Goal: Book appointment/travel/reservation

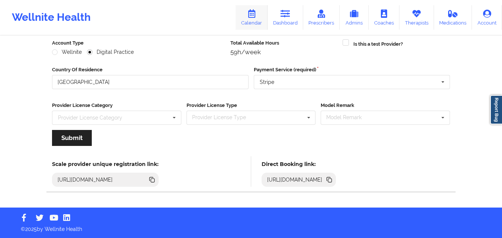
click at [253, 20] on link "Calendar" at bounding box center [251, 17] width 32 height 25
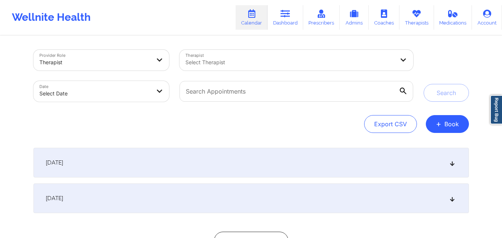
click at [224, 61] on div at bounding box center [289, 62] width 209 height 9
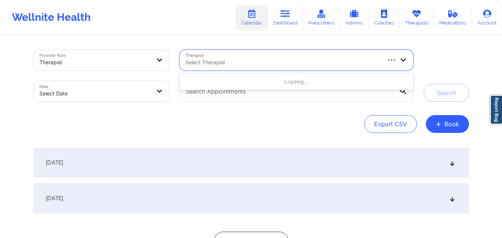
click at [295, 123] on div "Export CSV + Book" at bounding box center [250, 124] width 435 height 18
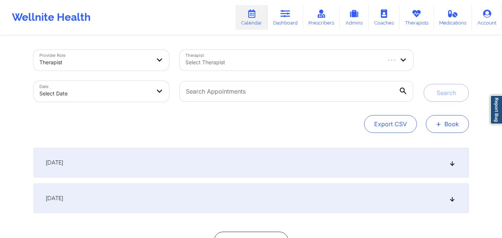
click at [438, 124] on span "+" at bounding box center [439, 124] width 6 height 4
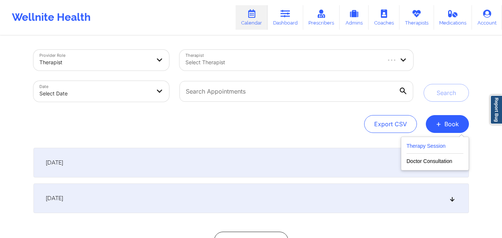
click at [417, 146] on button "Therapy Session" at bounding box center [434, 147] width 57 height 12
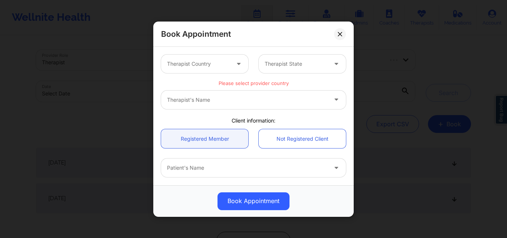
click at [212, 63] on div at bounding box center [198, 63] width 63 height 9
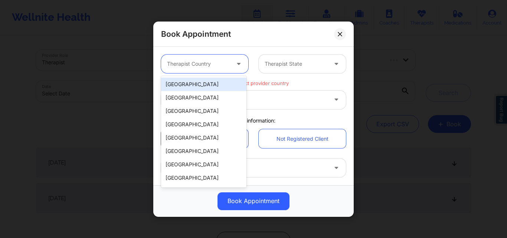
click at [208, 84] on div "[GEOGRAPHIC_DATA]" at bounding box center [203, 84] width 85 height 13
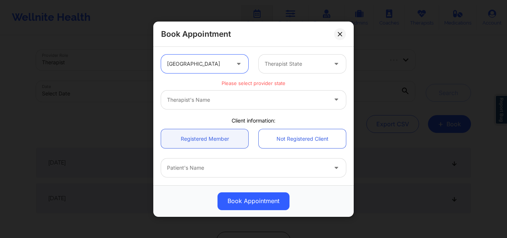
click at [307, 65] on div at bounding box center [296, 63] width 63 height 9
click at [258, 101] on div "Therapist's Name" at bounding box center [253, 99] width 185 height 19
click at [312, 65] on div at bounding box center [296, 63] width 63 height 9
click at [196, 99] on div "Therapist's Name" at bounding box center [253, 99] width 185 height 19
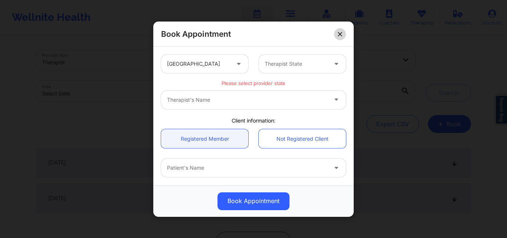
click at [339, 34] on icon at bounding box center [340, 34] width 4 height 4
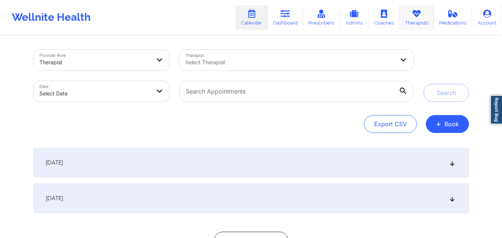
click at [412, 22] on link "Therapists" at bounding box center [416, 17] width 35 height 25
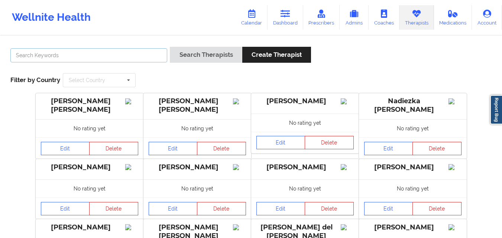
click at [141, 55] on input "text" at bounding box center [88, 55] width 157 height 14
type input "Quisha"
click at [170, 47] on button "Search Therapists" at bounding box center [206, 55] width 72 height 16
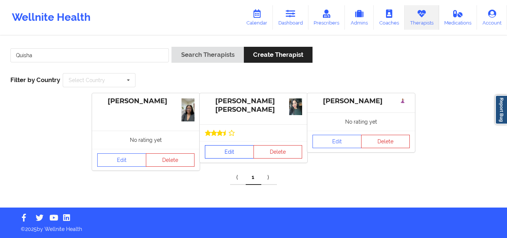
click at [231, 151] on link "Edit" at bounding box center [229, 151] width 49 height 13
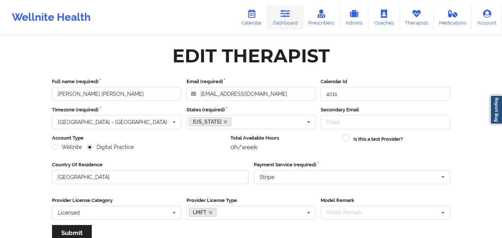
click at [282, 19] on link "Dashboard" at bounding box center [285, 17] width 36 height 25
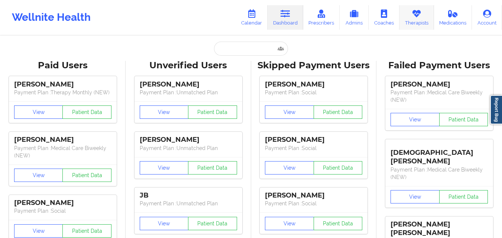
click at [422, 16] on link "Therapists" at bounding box center [416, 17] width 35 height 25
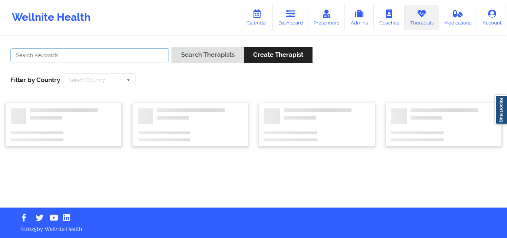
click at [127, 55] on input "text" at bounding box center [89, 55] width 159 height 14
click at [172, 47] on button "Search Therapists" at bounding box center [208, 55] width 72 height 16
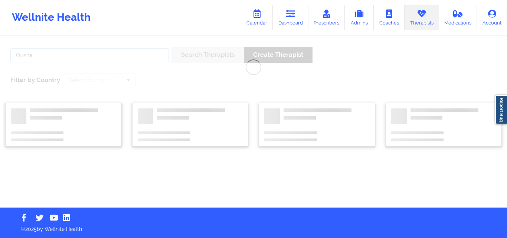
type input "Quisha Castro"
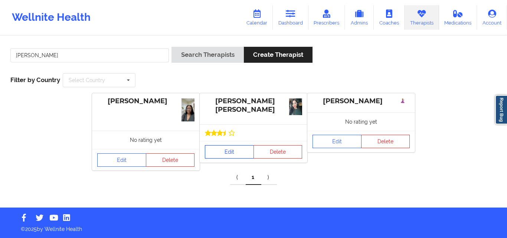
click at [231, 153] on link "Edit" at bounding box center [229, 151] width 49 height 13
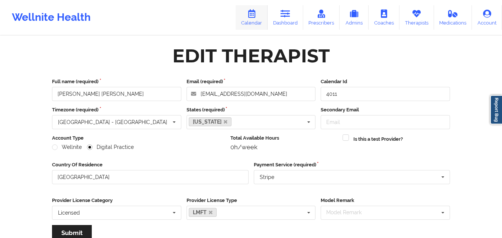
click at [260, 22] on link "Calendar" at bounding box center [251, 17] width 32 height 25
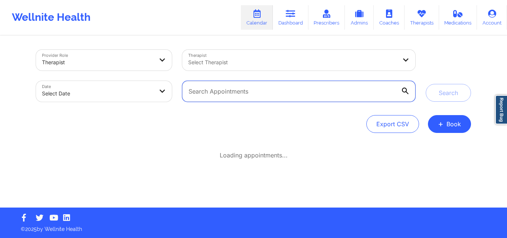
click at [224, 89] on input "text" at bounding box center [298, 91] width 233 height 21
paste input "GOLDLEAFFRAMING@HOTMAIL.COM"
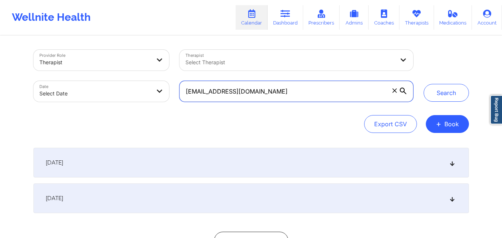
type input "GOLDLEAFFRAMING@HOTMAIL.COM"
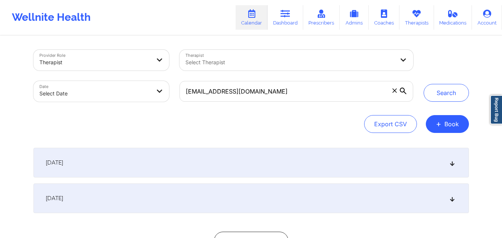
click at [242, 167] on div "[DATE]" at bounding box center [250, 163] width 435 height 30
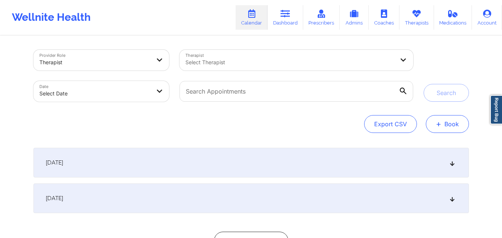
click at [441, 124] on span "+" at bounding box center [439, 124] width 6 height 4
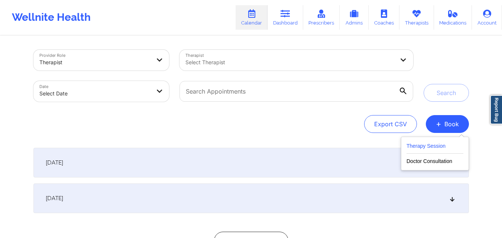
click at [437, 146] on button "Therapy Session" at bounding box center [434, 147] width 57 height 12
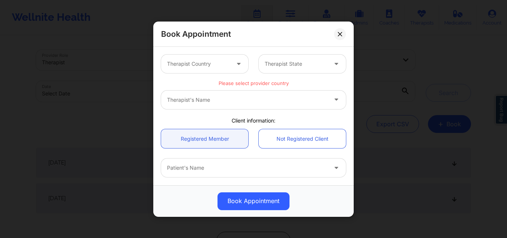
click at [295, 65] on div at bounding box center [296, 63] width 63 height 9
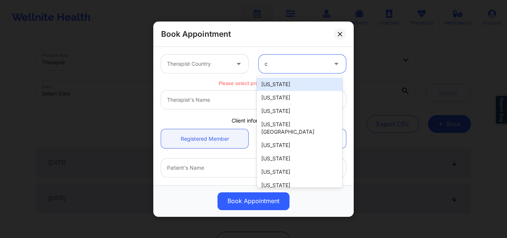
type input "ca"
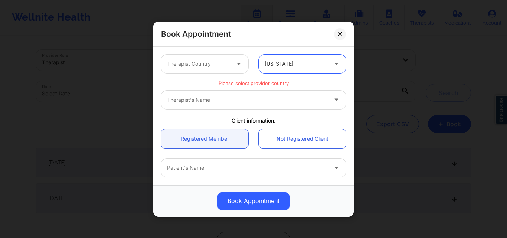
click at [251, 102] on div "Therapist's Name" at bounding box center [253, 99] width 185 height 19
click at [332, 98] on div "Therapist's Name" at bounding box center [253, 99] width 185 height 19
click at [223, 68] on div at bounding box center [198, 63] width 63 height 9
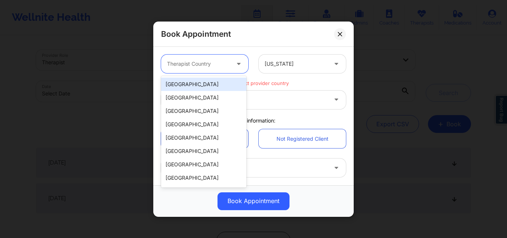
click at [213, 82] on div "[GEOGRAPHIC_DATA]" at bounding box center [203, 84] width 85 height 13
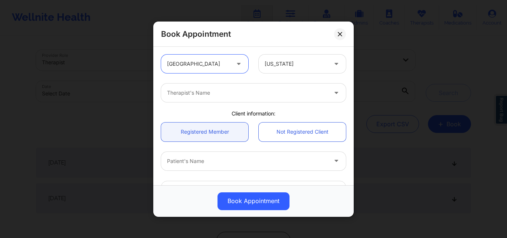
click at [244, 90] on div at bounding box center [247, 92] width 160 height 9
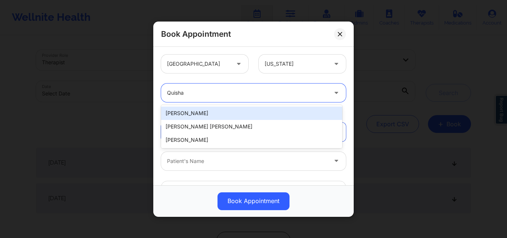
type input "Quisha"
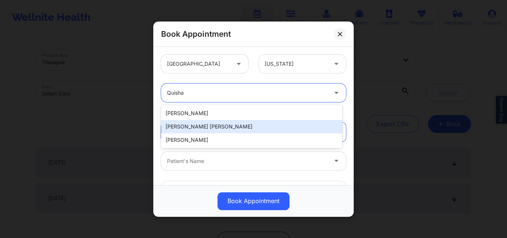
click at [229, 128] on div "[PERSON_NAME] [PERSON_NAME]" at bounding box center [251, 126] width 181 height 13
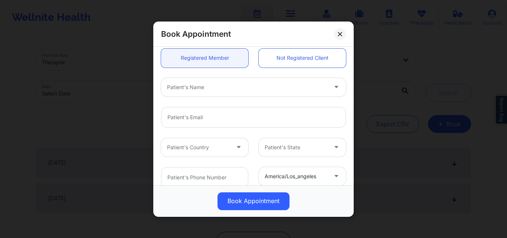
scroll to position [74, 0]
click at [177, 59] on link "Registered Member" at bounding box center [204, 57] width 87 height 19
click at [198, 88] on div at bounding box center [247, 86] width 160 height 9
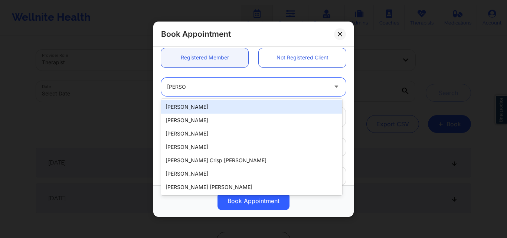
type input "Mary"
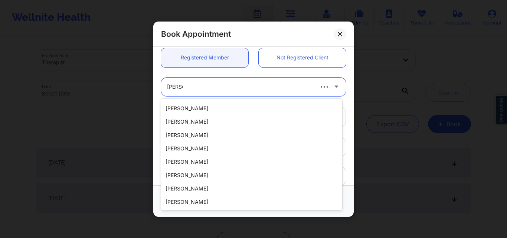
scroll to position [0, 0]
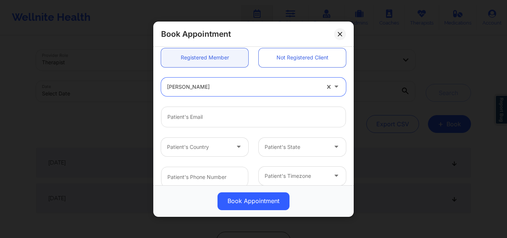
click at [462, 59] on div "Book Appointment United States California Quisha Monique Castro Client informat…" at bounding box center [253, 119] width 507 height 238
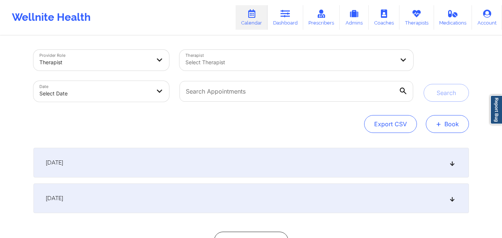
click at [444, 124] on button "+ Book" at bounding box center [446, 124] width 43 height 18
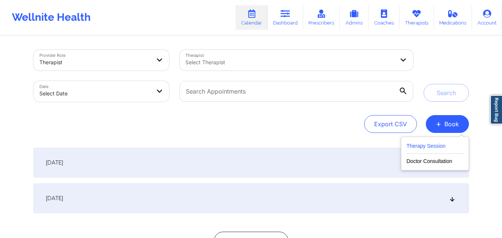
click at [428, 143] on button "Therapy Session" at bounding box center [434, 147] width 57 height 12
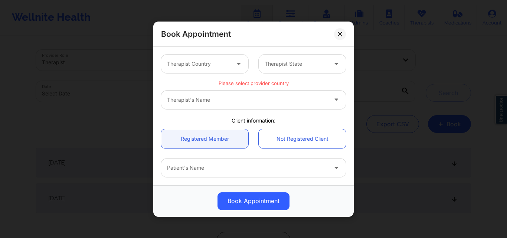
drag, startPoint x: 427, startPoint y: 37, endPoint x: 430, endPoint y: 32, distance: 6.0
click at [428, 34] on div "Book Appointment Therapist Country Therapist State Please select provider count…" at bounding box center [253, 119] width 507 height 238
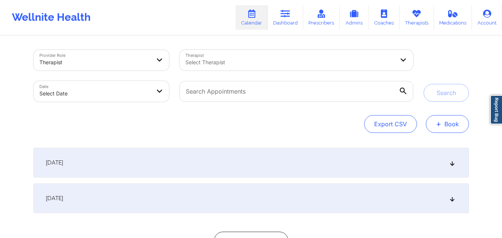
click at [439, 126] on span "+" at bounding box center [439, 124] width 6 height 4
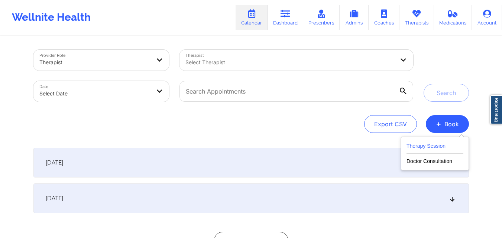
click at [430, 149] on button "Therapy Session" at bounding box center [434, 147] width 57 height 12
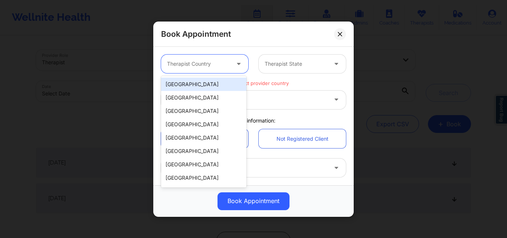
click at [228, 65] on div at bounding box center [198, 63] width 63 height 9
click at [225, 86] on div "[GEOGRAPHIC_DATA]" at bounding box center [203, 84] width 85 height 13
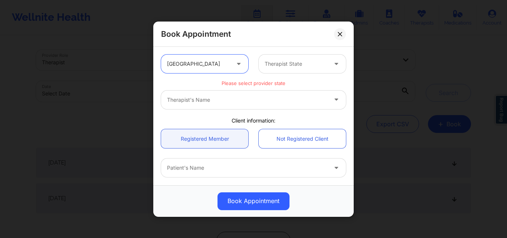
click at [301, 68] on div at bounding box center [296, 63] width 63 height 9
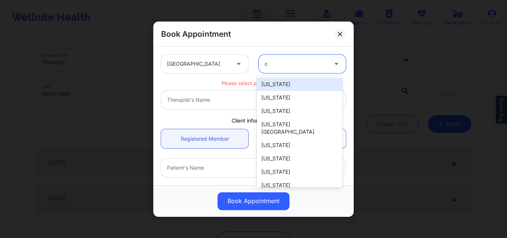
type input "ca"
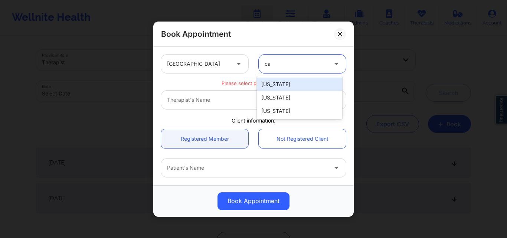
click at [291, 84] on div "[US_STATE]" at bounding box center [299, 84] width 85 height 13
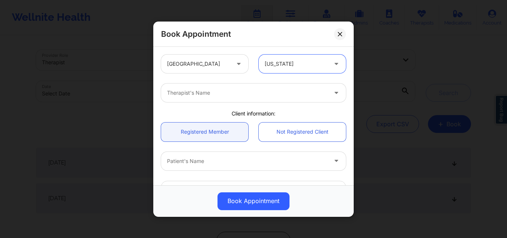
click at [242, 96] on div at bounding box center [247, 92] width 160 height 9
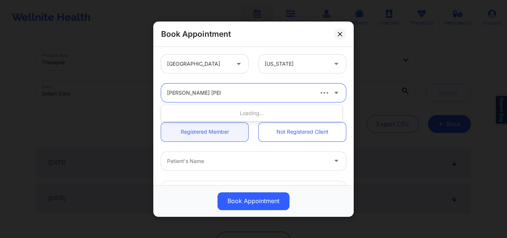
type input "[PERSON_NAME] [PERSON_NAME]"
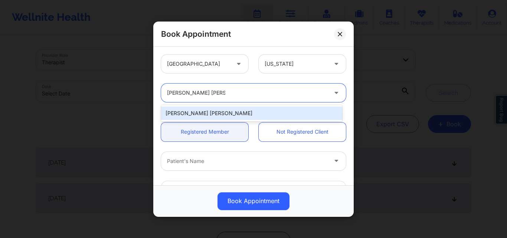
click at [254, 110] on div "[PERSON_NAME] [PERSON_NAME]" at bounding box center [251, 113] width 181 height 13
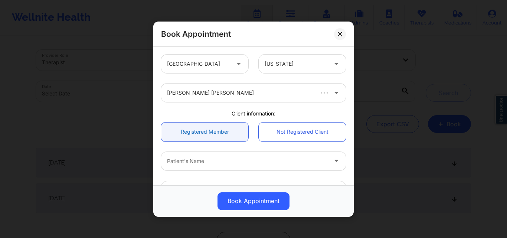
click at [219, 134] on link "Registered Member" at bounding box center [204, 131] width 87 height 19
click at [218, 159] on div at bounding box center [247, 160] width 160 height 9
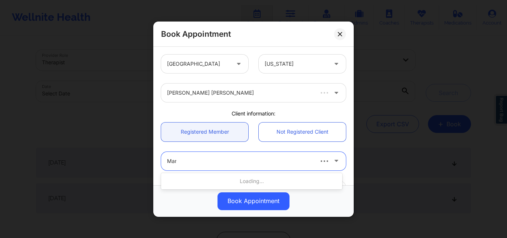
type input "Mary"
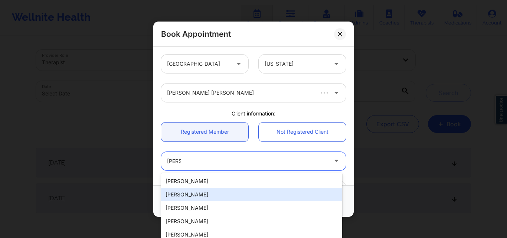
click at [213, 196] on div "[PERSON_NAME]" at bounding box center [251, 194] width 181 height 13
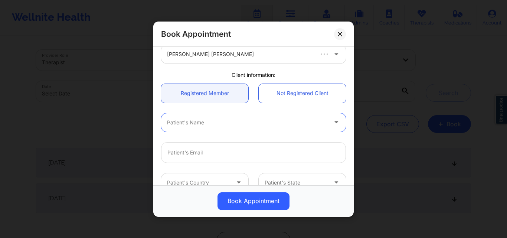
scroll to position [74, 0]
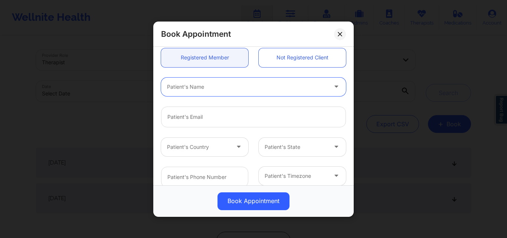
click at [277, 92] on div "Patient's Name" at bounding box center [244, 86] width 167 height 19
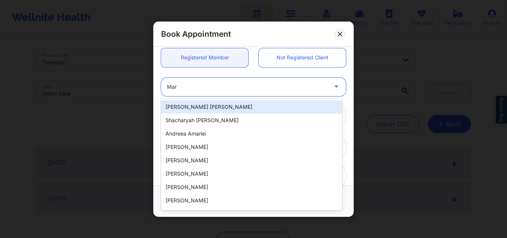
type input "Mary"
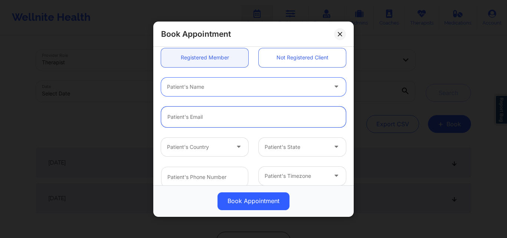
click at [277, 117] on input "email" at bounding box center [253, 116] width 185 height 21
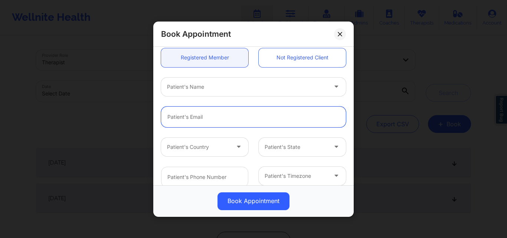
paste input "[EMAIL_ADDRESS][DOMAIN_NAME]"
type input "GOLDLEAFFRAMING@HOTMAIL.COM"
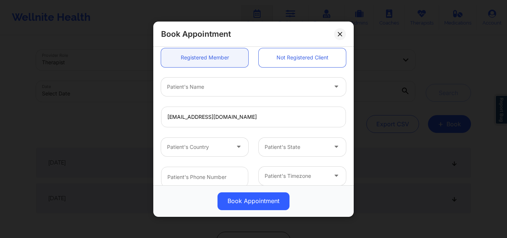
click at [219, 146] on div at bounding box center [198, 146] width 63 height 9
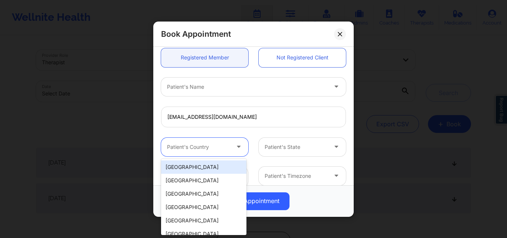
click at [248, 89] on div at bounding box center [247, 86] width 160 height 9
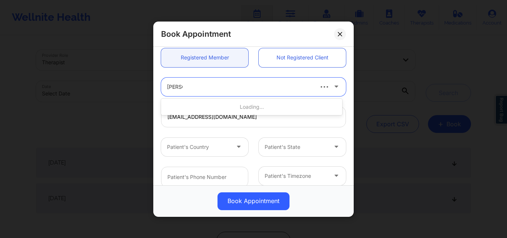
type input "Mary A"
type input "[EMAIL_ADDRESS][DOMAIN_NAME]"
type input "[PHONE_NUMBER]"
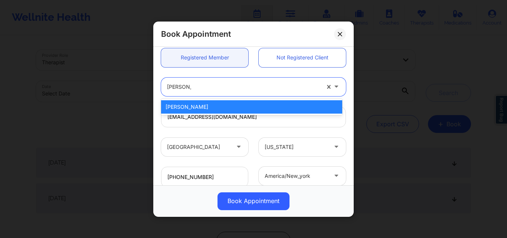
type input "[PERSON_NAME]"
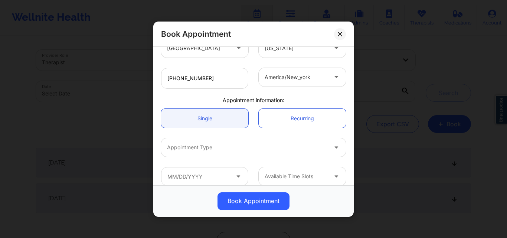
scroll to position [181, 0]
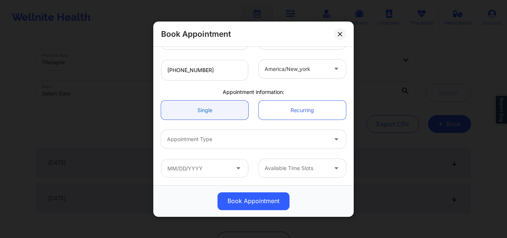
click at [192, 114] on link "Single" at bounding box center [204, 110] width 87 height 19
click at [229, 139] on div at bounding box center [247, 139] width 160 height 9
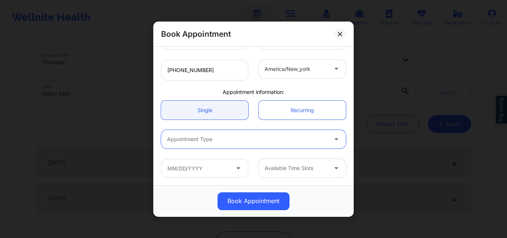
click at [235, 141] on div at bounding box center [247, 139] width 160 height 9
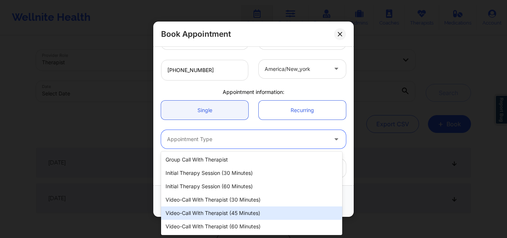
click at [215, 213] on div "Video-Call with Therapist (45 minutes)" at bounding box center [251, 212] width 181 height 13
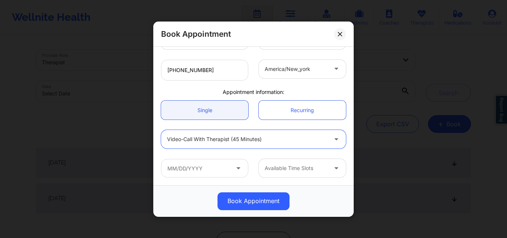
click at [235, 172] on span at bounding box center [239, 167] width 9 height 9
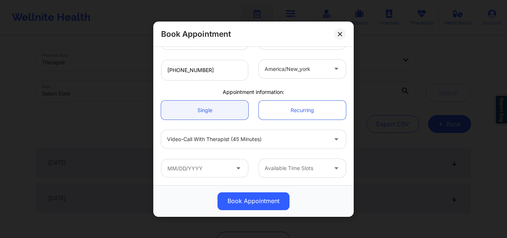
click at [235, 170] on icon at bounding box center [238, 166] width 7 height 6
click at [238, 163] on input "text" at bounding box center [204, 168] width 87 height 19
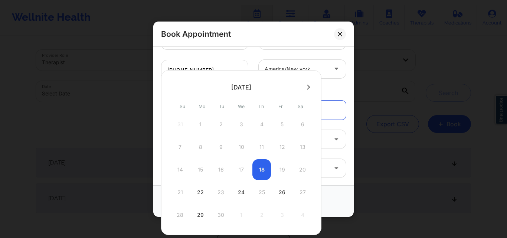
click at [190, 222] on div "28 29 30 1 2 3 4" at bounding box center [241, 215] width 141 height 21
click at [202, 213] on div "29" at bounding box center [200, 215] width 19 height 21
type input "09/29/2025"
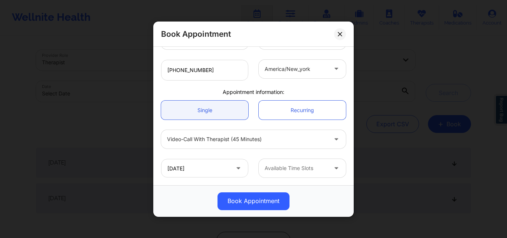
click at [320, 170] on div at bounding box center [296, 168] width 63 height 9
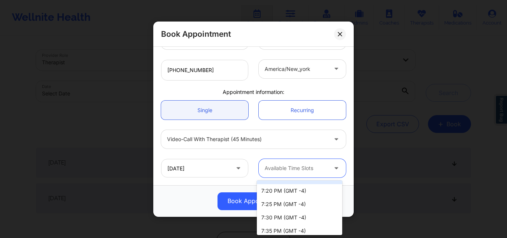
scroll to position [223, 0]
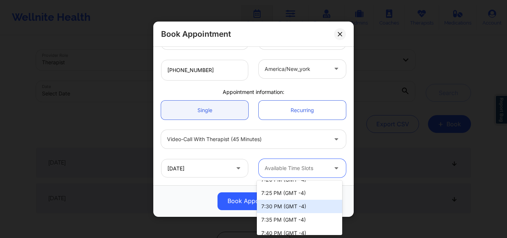
click at [279, 208] on div "7:30 PM (GMT -4)" at bounding box center [299, 206] width 85 height 13
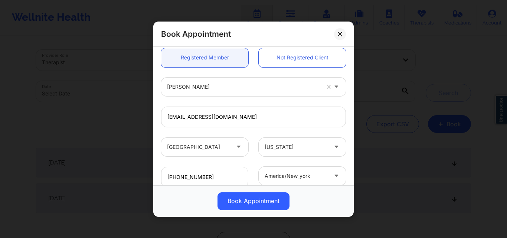
scroll to position [181, 0]
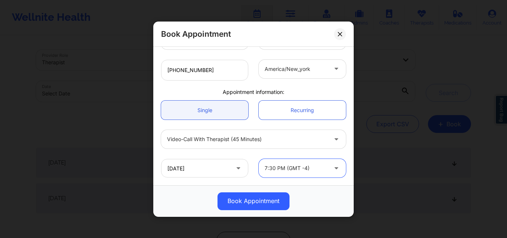
click at [293, 141] on div at bounding box center [247, 139] width 160 height 9
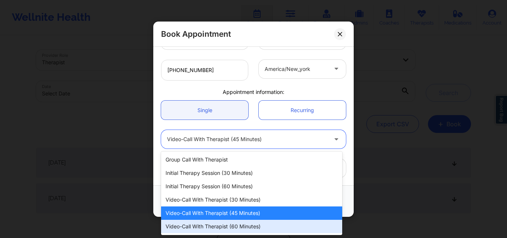
click at [260, 224] on div "Video-Call with Therapist (60 minutes)" at bounding box center [251, 226] width 181 height 13
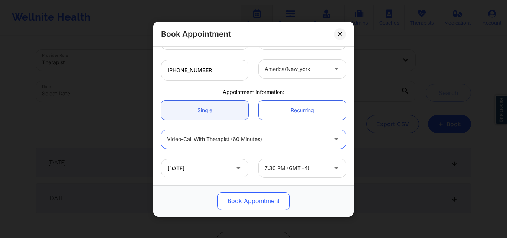
click at [242, 203] on button "Book Appointment" at bounding box center [254, 201] width 72 height 18
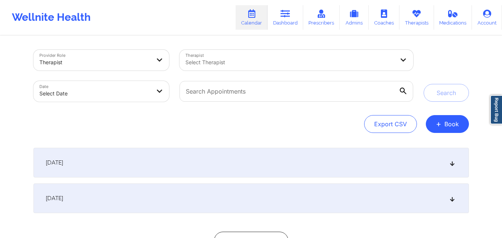
click at [463, 43] on div "Provider Role Therapist Therapist Select Therapist Date Select Date Search Expo…" at bounding box center [251, 152] width 446 height 232
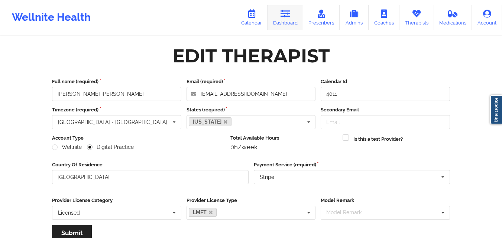
click at [280, 20] on link "Dashboard" at bounding box center [285, 17] width 36 height 25
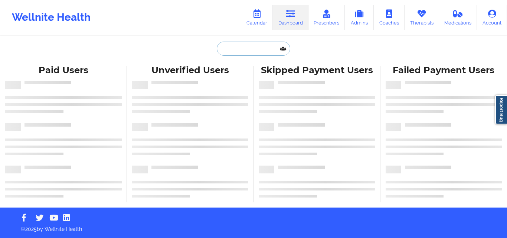
click at [232, 49] on input "text" at bounding box center [254, 49] width 74 height 14
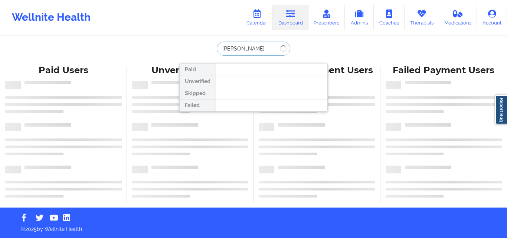
type input "[PERSON_NAME]"
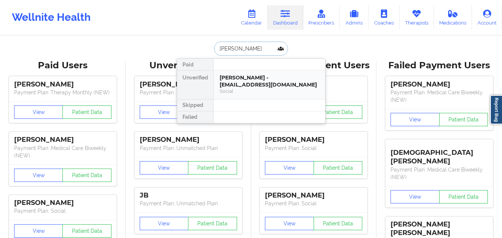
click at [253, 83] on div "Mary A Roche - goldleafframing@hotmail.com" at bounding box center [269, 81] width 100 height 14
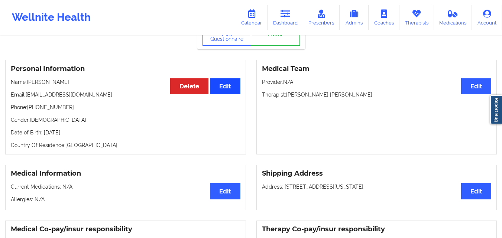
scroll to position [37, 0]
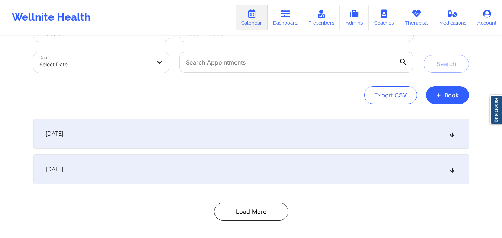
scroll to position [23, 0]
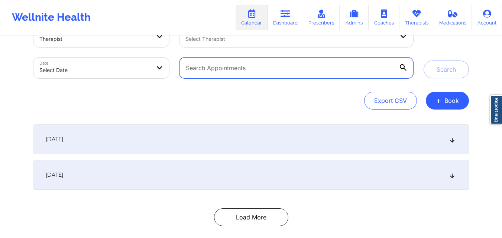
click at [281, 66] on input "text" at bounding box center [295, 68] width 233 height 21
paste input "[EMAIL_ADDRESS][DOMAIN_NAME]"
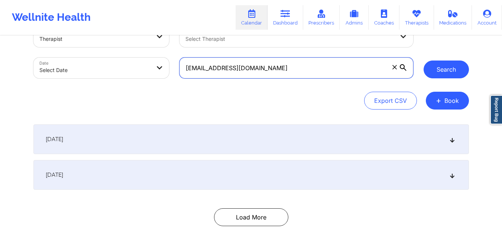
type input "[EMAIL_ADDRESS][DOMAIN_NAME]"
click at [439, 69] on button "Search" at bounding box center [445, 70] width 45 height 18
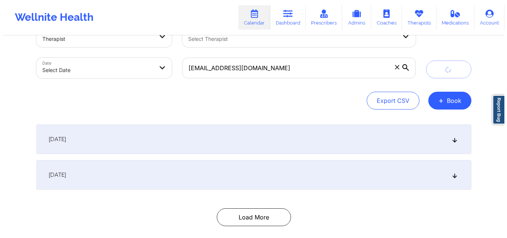
scroll to position [0, 0]
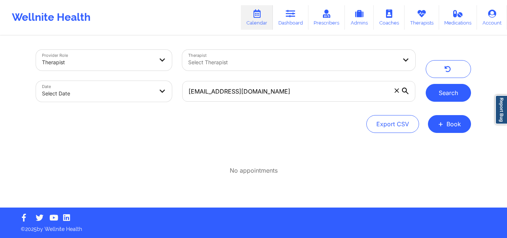
click at [429, 98] on button "Search" at bounding box center [448, 93] width 45 height 18
click at [455, 89] on button "Search" at bounding box center [448, 93] width 45 height 18
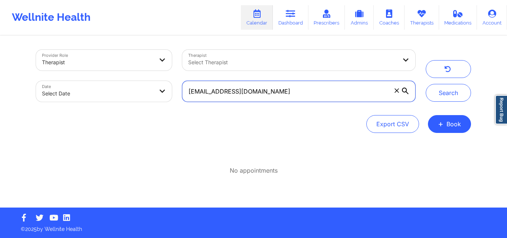
click at [319, 91] on input "[EMAIL_ADDRESS][DOMAIN_NAME]" at bounding box center [298, 91] width 233 height 21
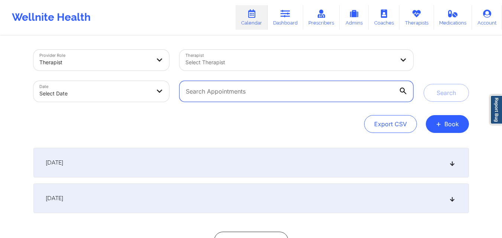
click at [303, 88] on input "text" at bounding box center [295, 91] width 233 height 21
paste input "[EMAIL_ADDRESS][DOMAIN_NAME]"
type input "[EMAIL_ADDRESS][DOMAIN_NAME]"
click at [423, 84] on button "Search" at bounding box center [445, 93] width 45 height 18
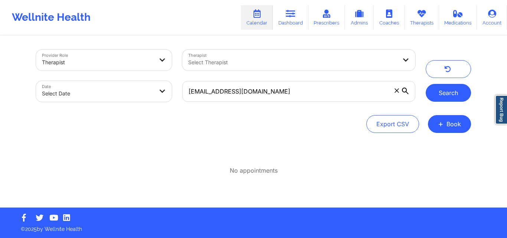
click at [441, 91] on button "Search" at bounding box center [448, 93] width 45 height 18
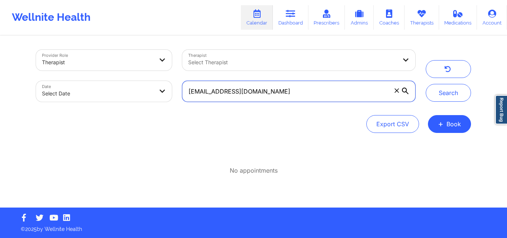
click at [325, 93] on input "[EMAIL_ADDRESS][DOMAIN_NAME]" at bounding box center [298, 91] width 233 height 21
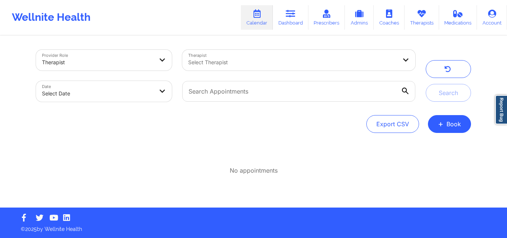
click at [344, 135] on div "Provider Role Therapist Therapist Select Therapist Date Select Date Search Expo…" at bounding box center [254, 121] width 446 height 171
click at [463, 188] on div "Provider Role Therapist Therapist Select Therapist Date Select Date Search Expo…" at bounding box center [254, 121] width 446 height 171
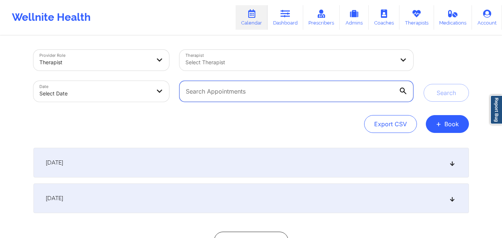
click at [293, 88] on input "text" at bounding box center [295, 91] width 233 height 21
paste input "[EMAIL_ADDRESS][DOMAIN_NAME]"
type input "[EMAIL_ADDRESS][DOMAIN_NAME]"
click at [423, 84] on button "Search" at bounding box center [445, 93] width 45 height 18
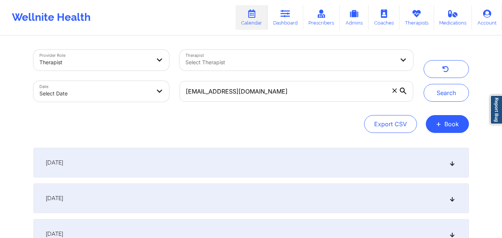
click at [450, 99] on button "Search" at bounding box center [445, 93] width 45 height 18
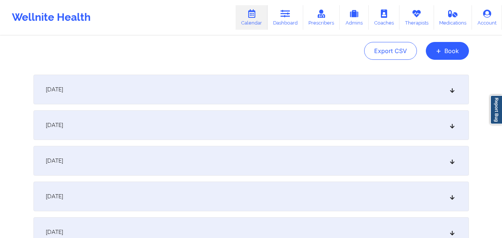
scroll to position [74, 0]
click at [274, 157] on div "September 29, 2025" at bounding box center [250, 160] width 435 height 30
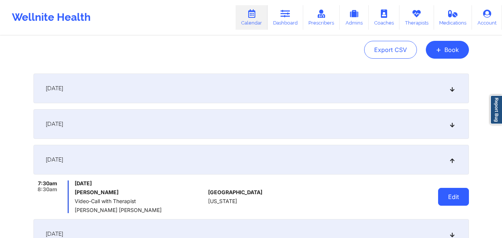
click at [456, 195] on button "Edit" at bounding box center [453, 197] width 31 height 18
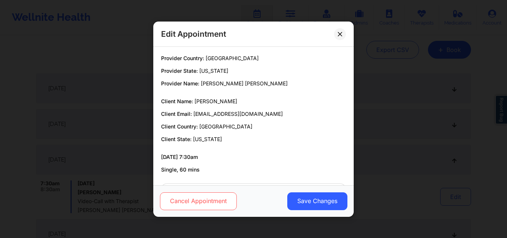
click at [211, 202] on button "Cancel Appointment" at bounding box center [198, 201] width 77 height 18
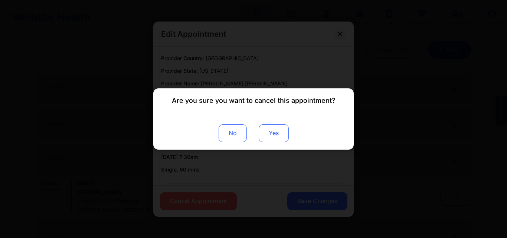
click at [271, 128] on button "Yes" at bounding box center [274, 133] width 30 height 18
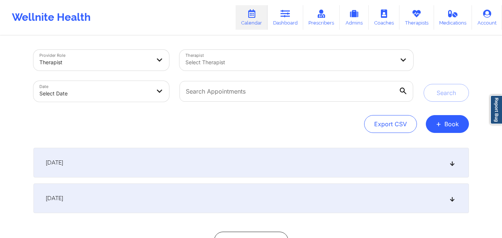
click at [459, 60] on div "Search" at bounding box center [445, 76] width 45 height 52
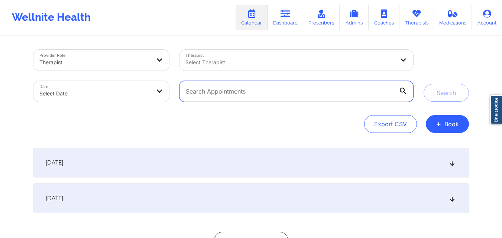
click at [302, 91] on input "text" at bounding box center [295, 91] width 233 height 21
paste input "[EMAIL_ADDRESS][DOMAIN_NAME]"
type input "[EMAIL_ADDRESS][DOMAIN_NAME]"
click at [423, 84] on button "Search" at bounding box center [445, 93] width 45 height 18
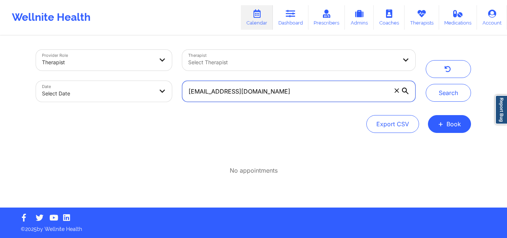
click at [303, 89] on input "[EMAIL_ADDRESS][DOMAIN_NAME]" at bounding box center [298, 91] width 233 height 21
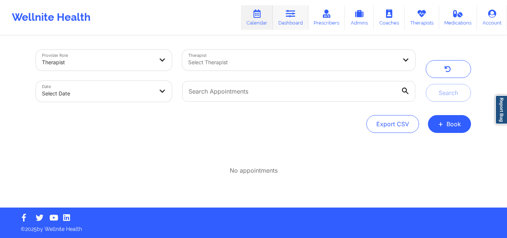
click at [303, 23] on link "Dashboard" at bounding box center [291, 17] width 36 height 25
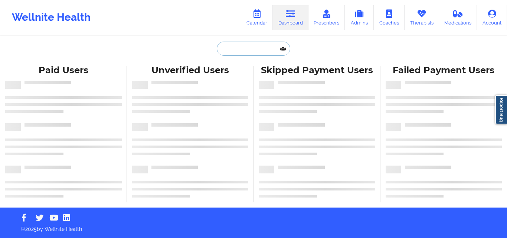
click at [258, 47] on input "text" at bounding box center [254, 49] width 74 height 14
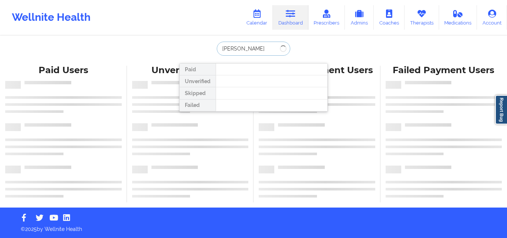
click at [238, 48] on input "Mary A roche" at bounding box center [254, 49] width 74 height 14
type input "[PERSON_NAME]"
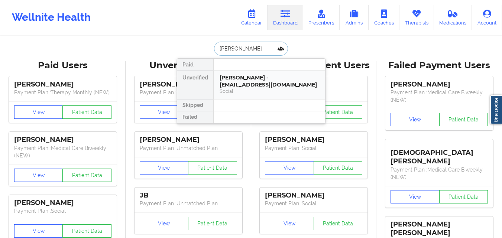
click at [249, 82] on div "Mary A Roche - goldleafframing@hotmail.com" at bounding box center [269, 81] width 100 height 14
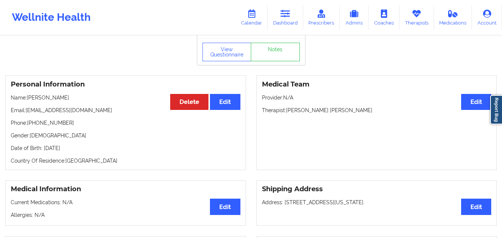
scroll to position [74, 0]
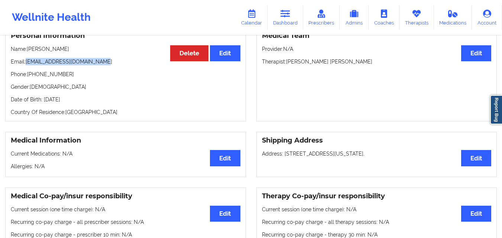
drag, startPoint x: 27, startPoint y: 65, endPoint x: 109, endPoint y: 62, distance: 82.1
click at [109, 62] on p "Email: goldleafframing@hotmail.com" at bounding box center [125, 61] width 229 height 7
copy p "[EMAIL_ADDRESS][DOMAIN_NAME]"
click at [82, 63] on p "Email: goldleafframing@hotmail.com" at bounding box center [125, 61] width 229 height 7
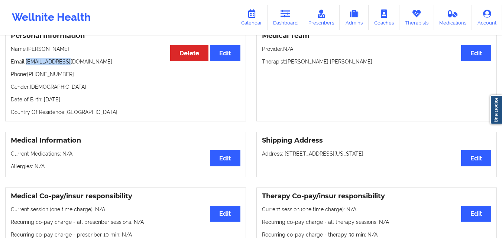
drag, startPoint x: 40, startPoint y: 66, endPoint x: 65, endPoint y: 67, distance: 24.1
click at [65, 65] on p "Email: goldleafframing@hotmail.com" at bounding box center [125, 61] width 229 height 7
click at [83, 65] on p "Email: goldleafframing@hotmail.com" at bounding box center [125, 61] width 229 height 7
drag, startPoint x: 26, startPoint y: 65, endPoint x: 137, endPoint y: 65, distance: 111.0
click at [137, 65] on p "Email: goldleafframing@hotmail.com" at bounding box center [125, 61] width 229 height 7
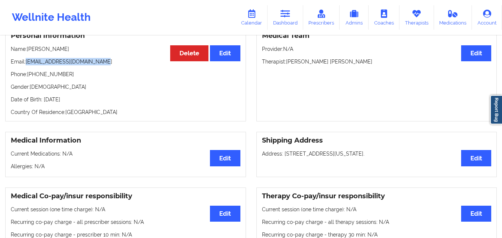
copy p "[EMAIL_ADDRESS][DOMAIN_NAME]"
click at [254, 17] on icon at bounding box center [252, 14] width 10 height 8
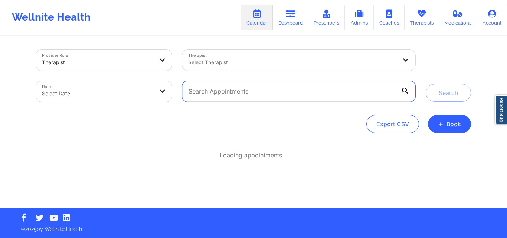
click at [305, 101] on input "text" at bounding box center [298, 91] width 233 height 21
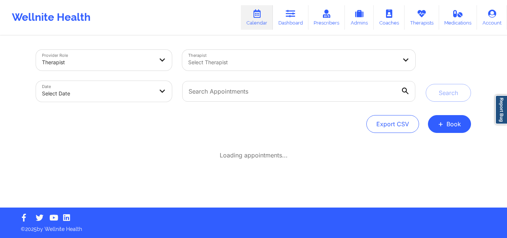
click at [430, 162] on div "Provider Role Therapist Therapist Select Therapist Date Select Date Search Expo…" at bounding box center [254, 121] width 446 height 171
click at [444, 126] on span "+" at bounding box center [441, 124] width 6 height 4
click at [433, 149] on button "Therapy Session" at bounding box center [437, 147] width 57 height 12
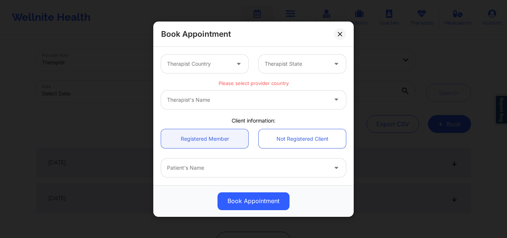
click at [226, 61] on div at bounding box center [198, 63] width 63 height 9
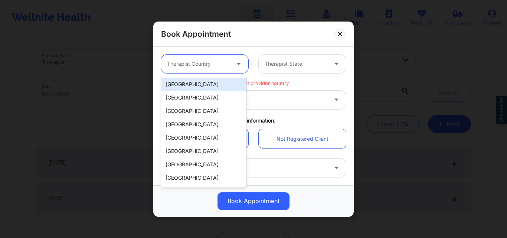
click at [207, 81] on div "[GEOGRAPHIC_DATA]" at bounding box center [203, 84] width 85 height 13
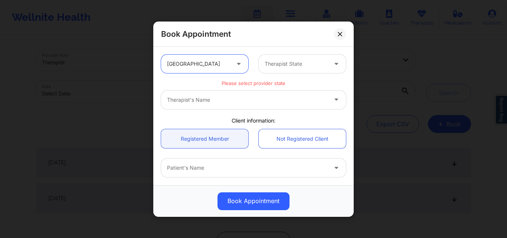
click at [291, 62] on div at bounding box center [296, 63] width 63 height 9
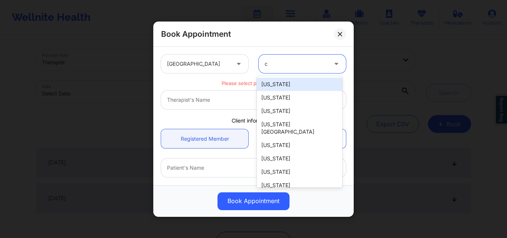
type input "ca"
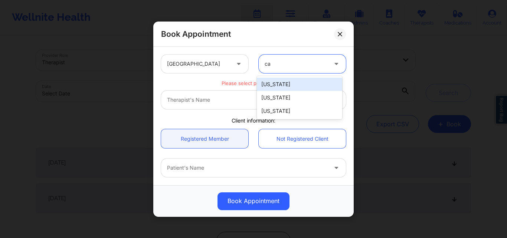
click at [290, 85] on div "[US_STATE]" at bounding box center [299, 84] width 85 height 13
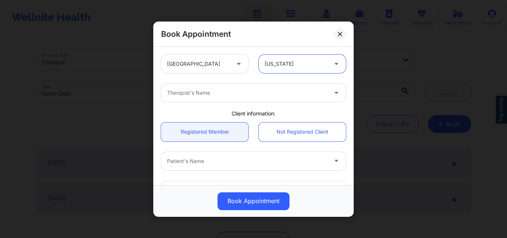
click at [196, 92] on div at bounding box center [247, 92] width 160 height 9
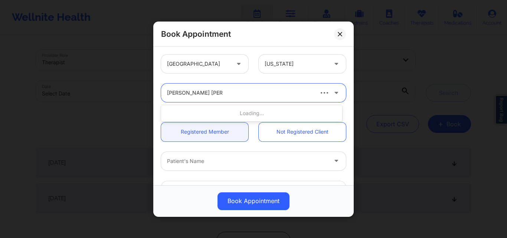
type input "[PERSON_NAME] [PERSON_NAME]"
click at [235, 110] on div "Loading..." at bounding box center [251, 113] width 181 height 13
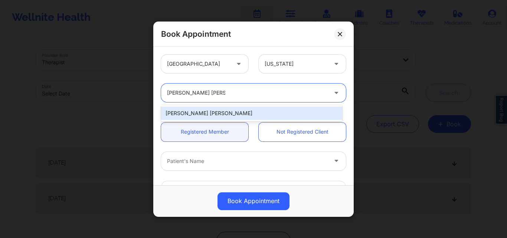
click at [235, 114] on div "[PERSON_NAME] [PERSON_NAME]" at bounding box center [251, 113] width 181 height 13
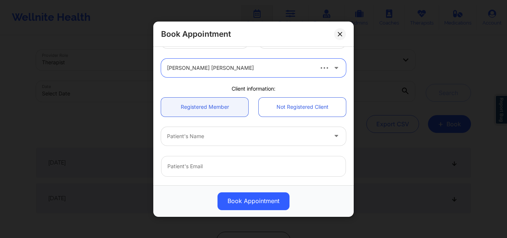
scroll to position [37, 0]
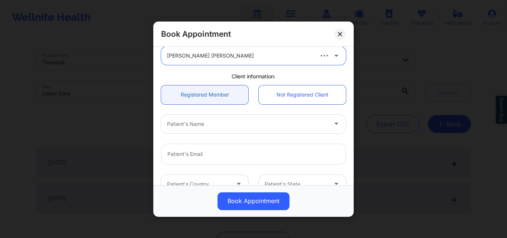
click at [201, 96] on link "Registered Member" at bounding box center [204, 94] width 87 height 19
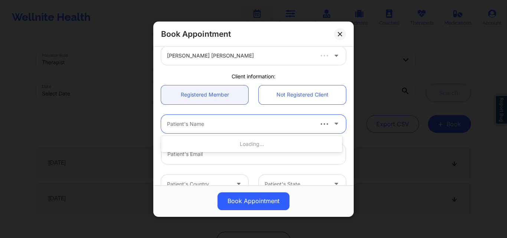
click at [206, 129] on div "Patient's Name" at bounding box center [237, 123] width 152 height 19
type input "[PERSON_NAME]"
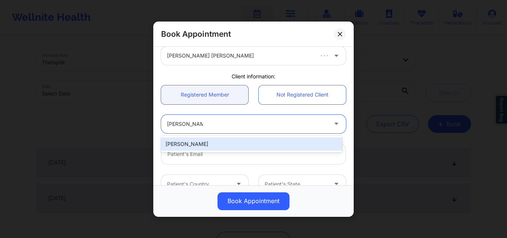
click at [242, 142] on div "[PERSON_NAME]" at bounding box center [251, 143] width 181 height 13
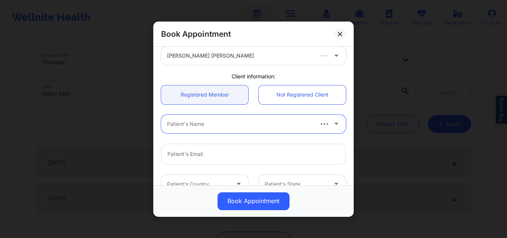
type input "[EMAIL_ADDRESS][DOMAIN_NAME]"
type input "+15136598099"
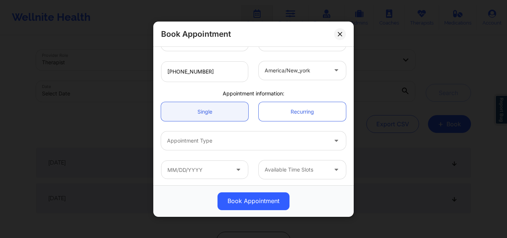
scroll to position [181, 0]
click at [216, 113] on link "Single" at bounding box center [204, 110] width 87 height 19
click at [216, 138] on div at bounding box center [247, 139] width 160 height 9
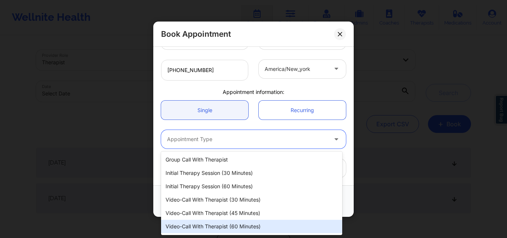
click at [229, 226] on div "Video-Call with Therapist (60 minutes)" at bounding box center [251, 226] width 181 height 13
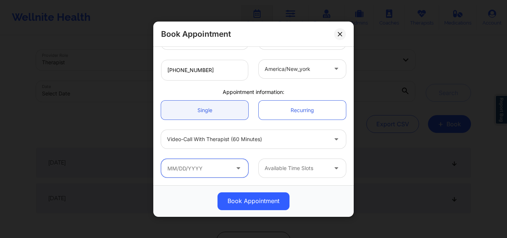
click at [225, 171] on input "text" at bounding box center [204, 168] width 87 height 19
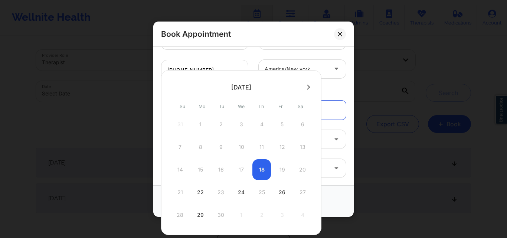
click at [307, 88] on icon at bounding box center [308, 87] width 3 height 6
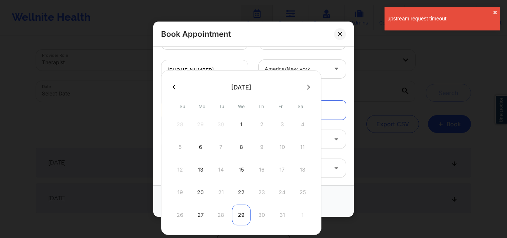
click at [241, 215] on div "29" at bounding box center [241, 215] width 19 height 21
type input "10/29/2025"
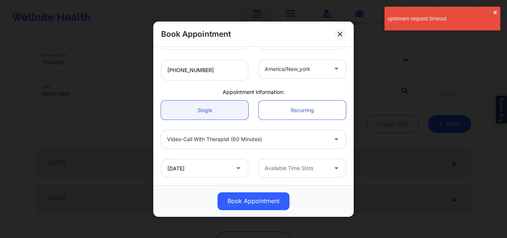
click at [333, 169] on icon at bounding box center [336, 166] width 7 height 6
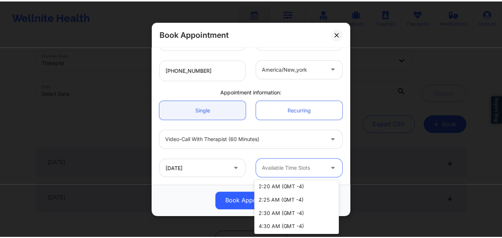
scroll to position [884, 0]
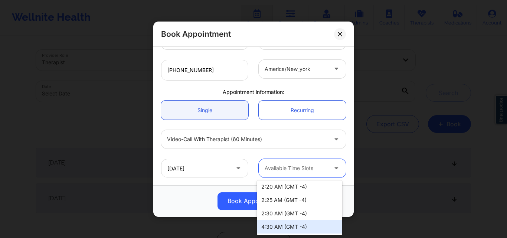
click at [276, 225] on div "4:30 AM (GMT -4)" at bounding box center [299, 226] width 85 height 13
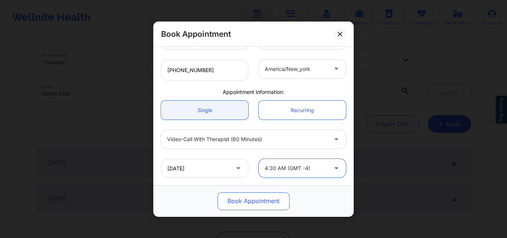
click at [265, 200] on button "Book Appointment" at bounding box center [254, 201] width 72 height 18
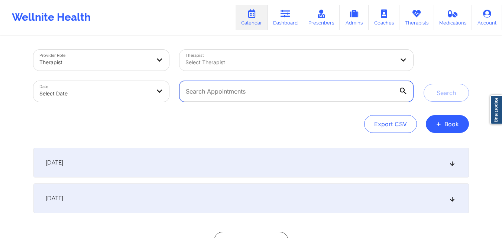
click at [284, 95] on input "text" at bounding box center [295, 91] width 233 height 21
paste input "[EMAIL_ADDRESS][DOMAIN_NAME]"
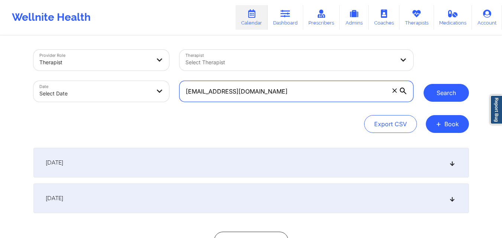
type input "[EMAIL_ADDRESS][DOMAIN_NAME]"
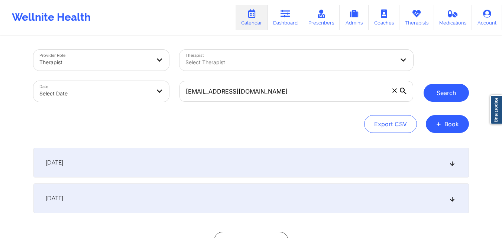
click at [440, 93] on button "Search" at bounding box center [445, 93] width 45 height 18
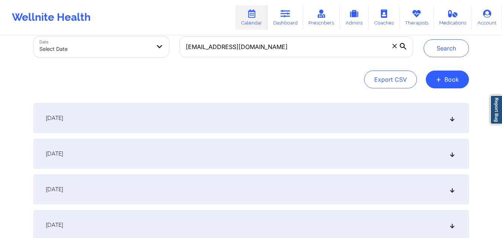
scroll to position [111, 0]
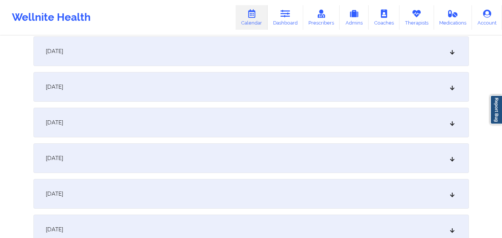
click at [275, 126] on div "[DATE]" at bounding box center [250, 123] width 435 height 30
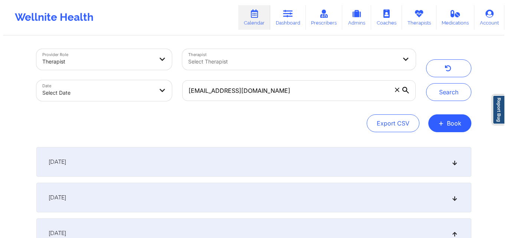
scroll to position [0, 0]
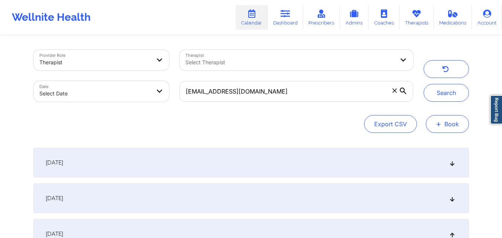
click at [440, 126] on span "+" at bounding box center [439, 124] width 6 height 4
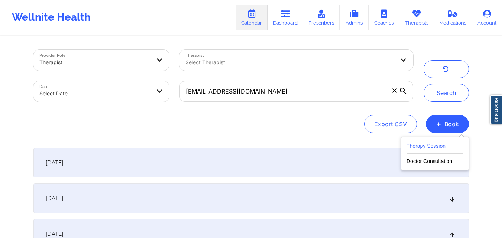
click at [428, 143] on button "Therapy Session" at bounding box center [434, 147] width 57 height 12
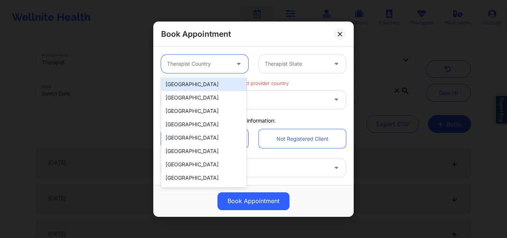
click at [227, 62] on div at bounding box center [198, 63] width 63 height 9
click at [225, 87] on div "[GEOGRAPHIC_DATA]" at bounding box center [203, 84] width 85 height 13
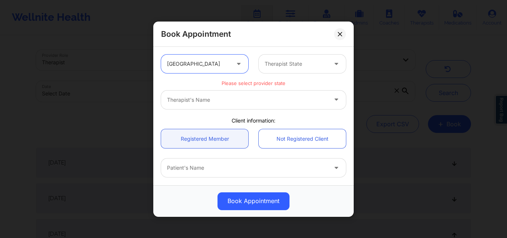
click at [283, 62] on div at bounding box center [296, 63] width 63 height 9
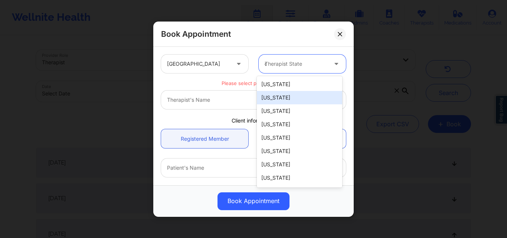
type input "ca"
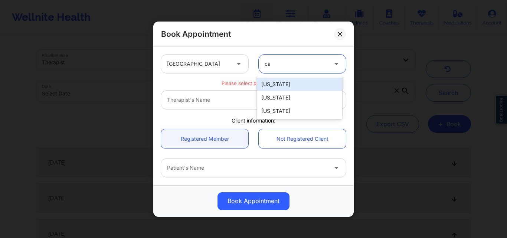
click at [296, 86] on div "[US_STATE]" at bounding box center [299, 84] width 85 height 13
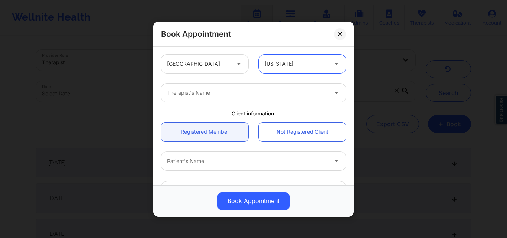
click at [214, 95] on div at bounding box center [247, 92] width 160 height 9
type input "q"
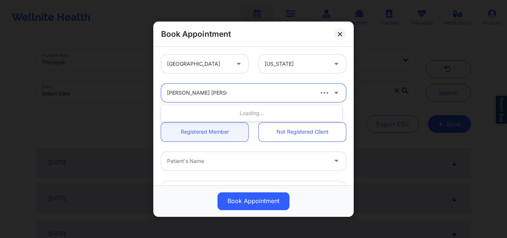
type input "[PERSON_NAME] [PERSON_NAME]"
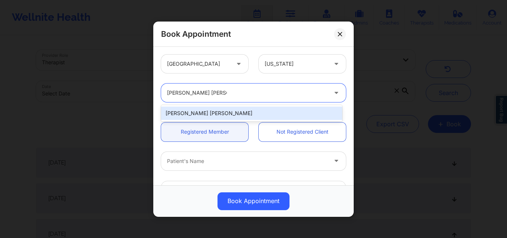
click at [252, 110] on div "[PERSON_NAME] [PERSON_NAME]" at bounding box center [251, 113] width 181 height 13
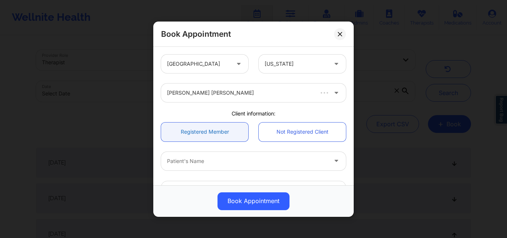
click at [234, 133] on link "Registered Member" at bounding box center [204, 131] width 87 height 19
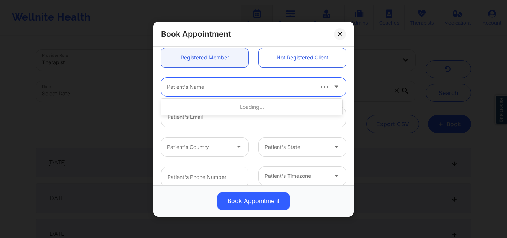
click at [223, 86] on div at bounding box center [240, 86] width 146 height 9
type input "[PERSON_NAME]"
click at [218, 118] on input "email" at bounding box center [253, 116] width 185 height 21
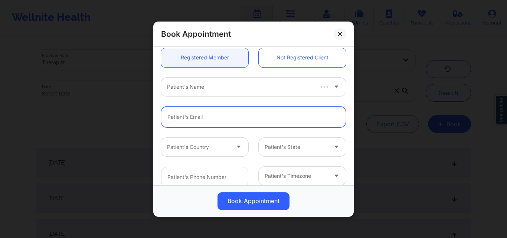
paste input "[EMAIL_ADDRESS][DOMAIN_NAME]"
type input "[EMAIL_ADDRESS][DOMAIN_NAME]"
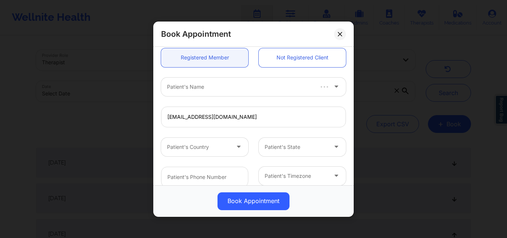
click at [230, 87] on div at bounding box center [240, 86] width 146 height 9
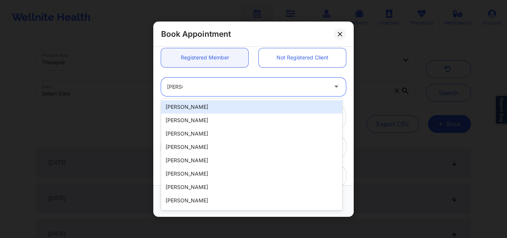
type input "[PERSON_NAME]"
type input "[PHONE_NUMBER]"
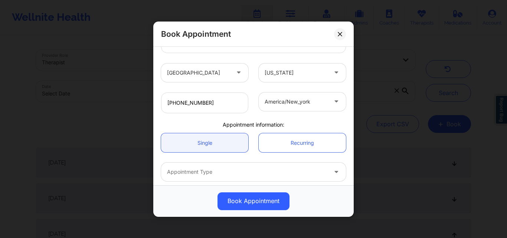
scroll to position [181, 0]
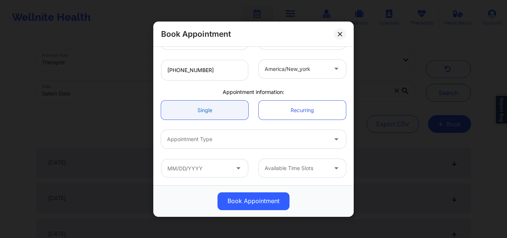
click at [196, 107] on link "Single" at bounding box center [204, 110] width 87 height 19
click at [204, 137] on div at bounding box center [247, 139] width 160 height 9
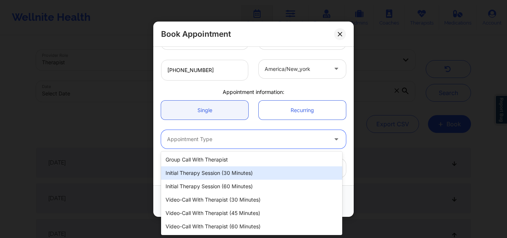
scroll to position [13, 0]
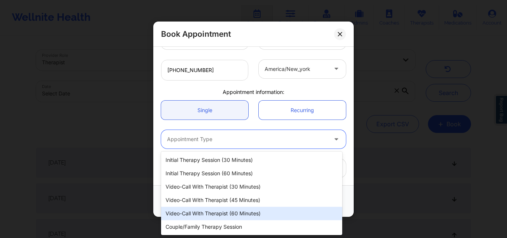
click at [253, 214] on div "Video-Call with Therapist (60 minutes)" at bounding box center [251, 213] width 181 height 13
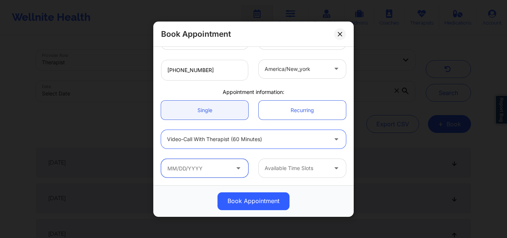
click at [207, 176] on input "text" at bounding box center [204, 168] width 87 height 19
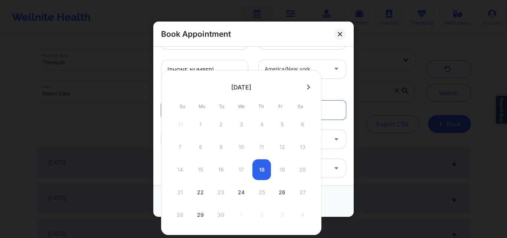
click at [305, 87] on button at bounding box center [308, 87] width 7 height 6
click at [175, 86] on icon at bounding box center [174, 87] width 3 height 6
click at [308, 87] on icon at bounding box center [308, 86] width 3 height 5
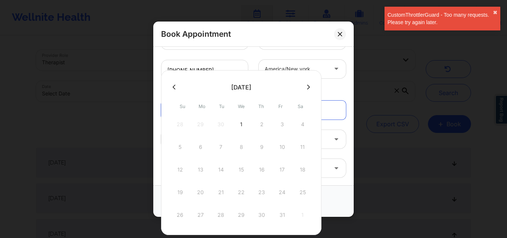
click at [426, 141] on div "Book Appointment United States California Quisha Monique Castro Client informat…" at bounding box center [253, 119] width 507 height 238
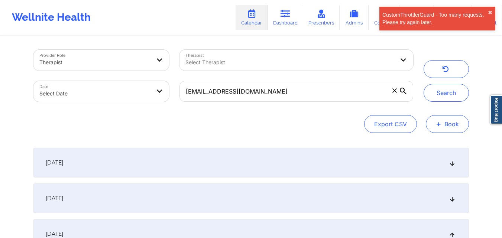
click at [447, 128] on button "+ Book" at bounding box center [446, 124] width 43 height 18
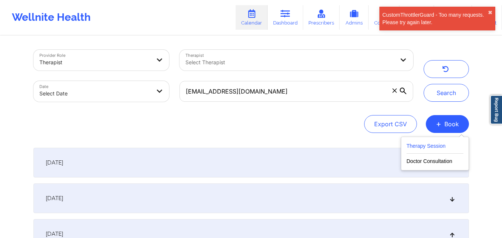
click at [438, 143] on button "Therapy Session" at bounding box center [434, 147] width 57 height 12
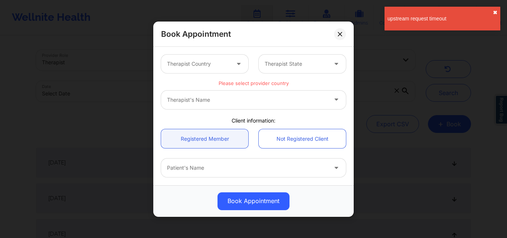
click at [495, 12] on button "✖︎" at bounding box center [495, 13] width 4 height 6
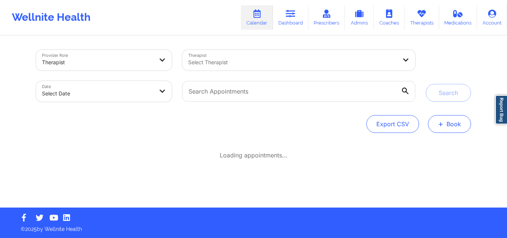
click at [449, 123] on button "+ Book" at bounding box center [449, 124] width 43 height 18
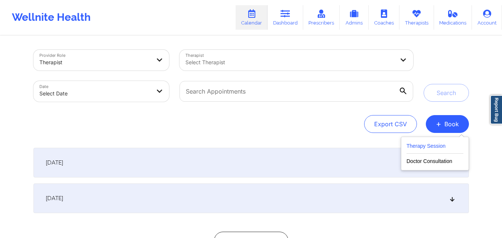
click at [428, 146] on button "Therapy Session" at bounding box center [434, 147] width 57 height 12
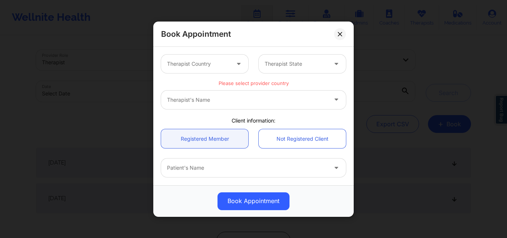
click at [225, 66] on div at bounding box center [198, 63] width 63 height 9
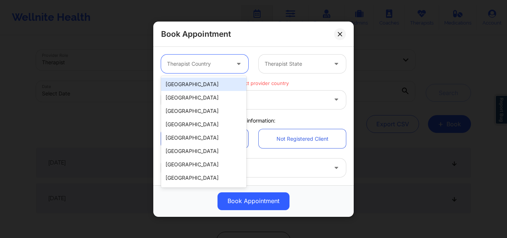
click at [223, 88] on div "[GEOGRAPHIC_DATA]" at bounding box center [203, 84] width 85 height 13
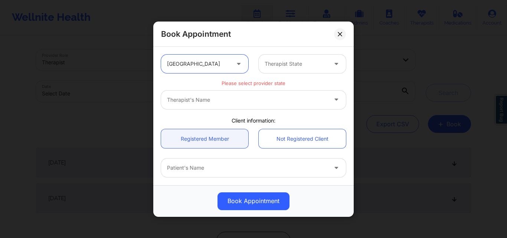
click at [313, 61] on div at bounding box center [296, 63] width 63 height 9
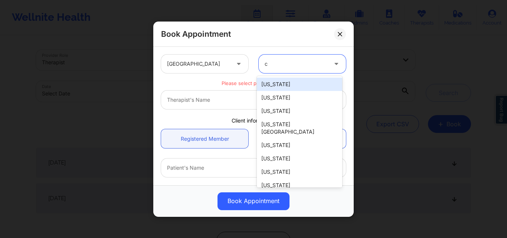
type input "ca"
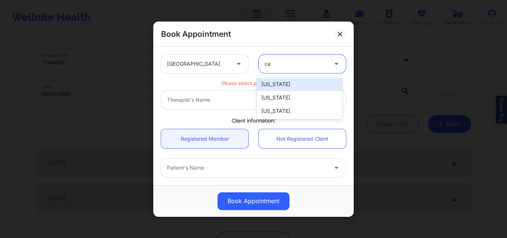
click at [290, 89] on div "[US_STATE]" at bounding box center [299, 84] width 85 height 13
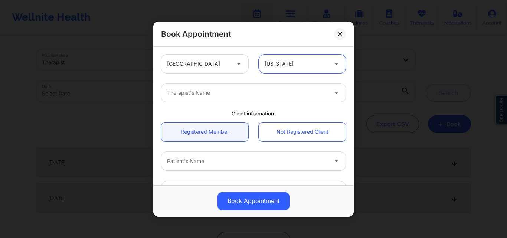
click at [234, 99] on div "Therapist's Name" at bounding box center [244, 93] width 167 height 19
type input "Quisha"
click at [221, 134] on link "Registered Member" at bounding box center [204, 131] width 87 height 19
click at [224, 96] on div at bounding box center [240, 92] width 146 height 9
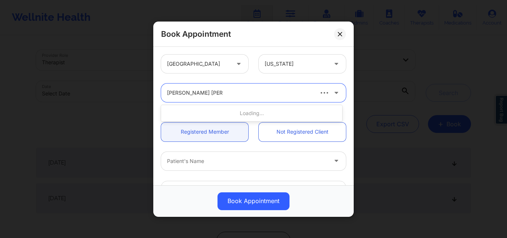
type input "[PERSON_NAME] [PERSON_NAME]"
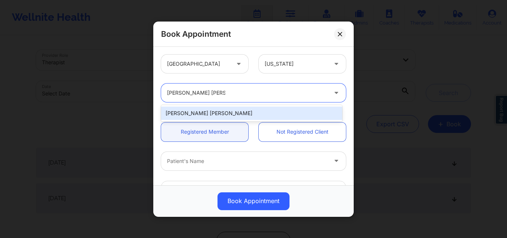
click at [201, 112] on div "[PERSON_NAME] [PERSON_NAME]" at bounding box center [251, 113] width 181 height 13
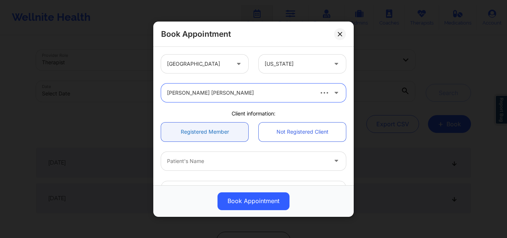
scroll to position [37, 0]
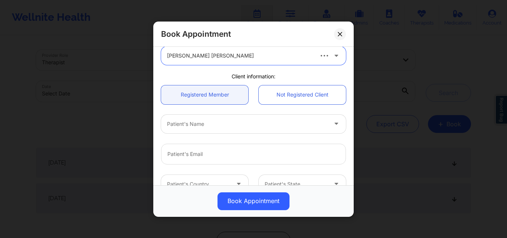
click at [213, 122] on div at bounding box center [247, 123] width 160 height 9
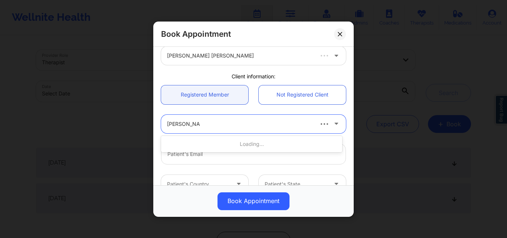
type input "[PERSON_NAME]"
click at [218, 143] on div "Loading..." at bounding box center [251, 143] width 181 height 13
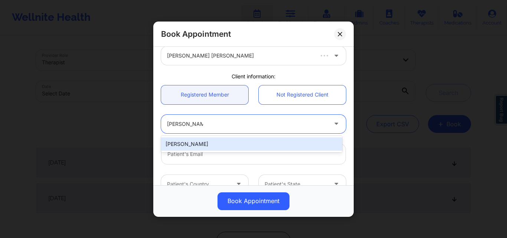
click at [218, 143] on div "[PERSON_NAME]" at bounding box center [251, 143] width 181 height 13
type input "[EMAIL_ADDRESS][DOMAIN_NAME]"
type input "[PHONE_NUMBER]"
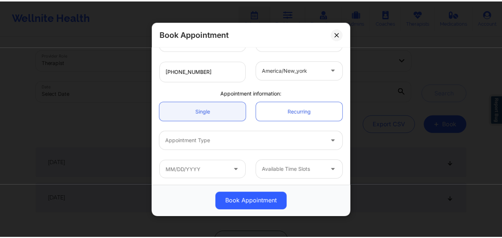
scroll to position [181, 0]
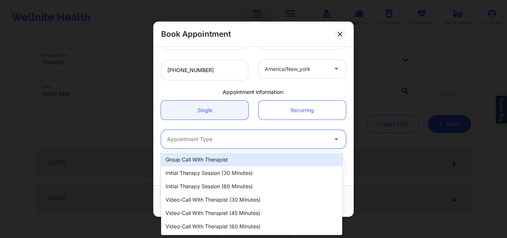
click at [218, 136] on div at bounding box center [247, 139] width 160 height 9
click at [214, 107] on link "Single" at bounding box center [204, 110] width 87 height 19
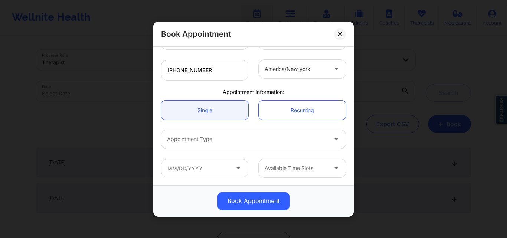
click at [224, 138] on div at bounding box center [247, 139] width 160 height 9
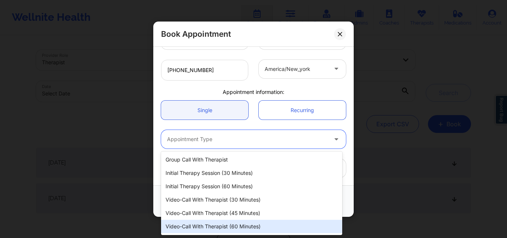
click at [254, 225] on div "Video-Call with Therapist (60 minutes)" at bounding box center [251, 226] width 181 height 13
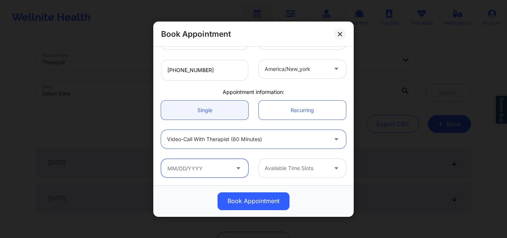
click at [221, 170] on input "text" at bounding box center [204, 168] width 87 height 19
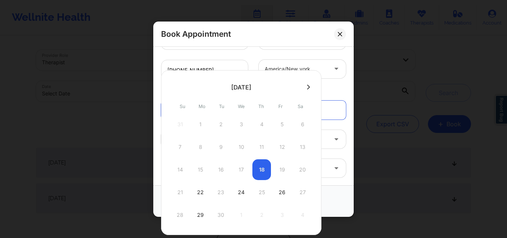
click at [305, 87] on button at bounding box center [308, 87] width 7 height 6
click at [242, 214] on div "29" at bounding box center [241, 215] width 19 height 21
type input "[DATE]"
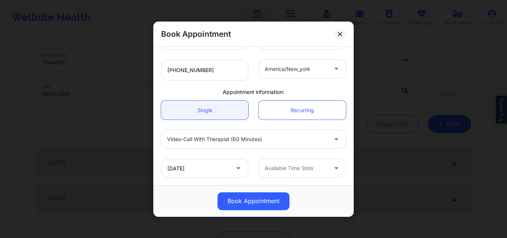
click at [310, 169] on div at bounding box center [296, 168] width 63 height 9
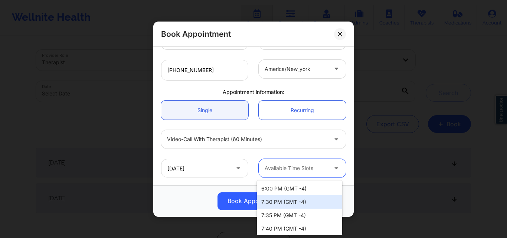
click at [303, 199] on div "7:30 PM (GMT -4)" at bounding box center [299, 201] width 85 height 13
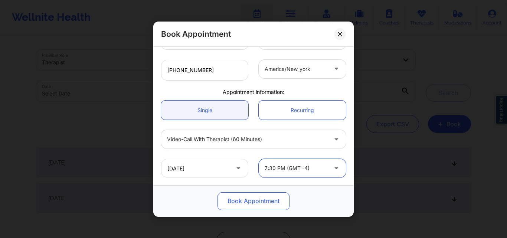
click at [262, 196] on button "Book Appointment" at bounding box center [254, 201] width 72 height 18
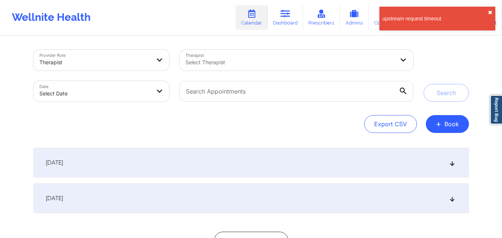
click at [489, 13] on button "✖︎" at bounding box center [489, 13] width 4 height 6
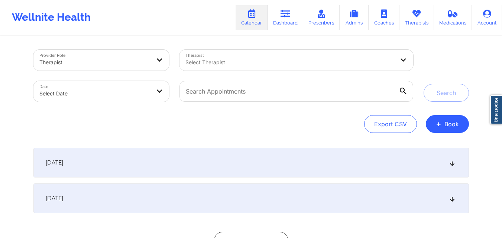
click at [479, 61] on div "Provider Role Therapist Therapist Select Therapist Date Select Date Search Expo…" at bounding box center [251, 134] width 502 height 268
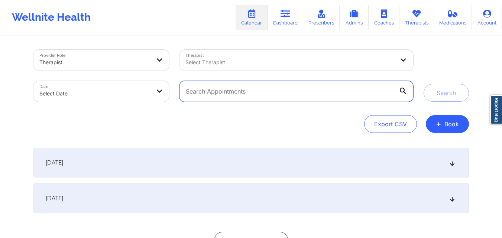
click at [301, 97] on input "text" at bounding box center [295, 91] width 233 height 21
paste input "goldleafframing@hotmail.com"
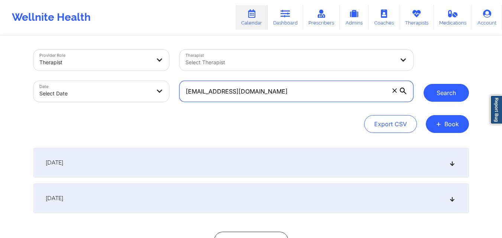
type input "goldleafframing@hotmail.com"
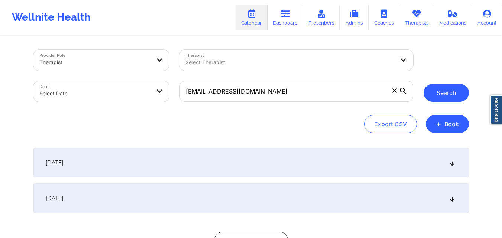
click at [464, 90] on button "Search" at bounding box center [445, 93] width 45 height 18
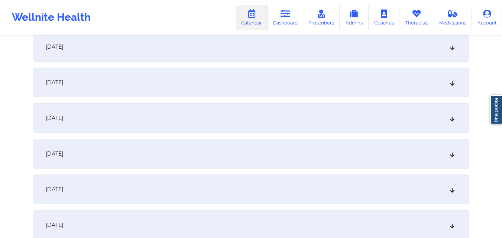
scroll to position [260, 0]
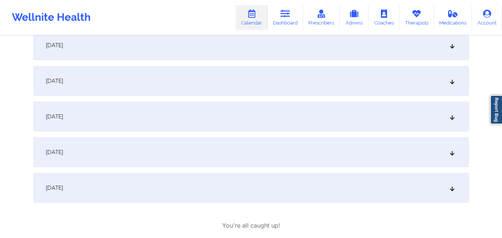
click at [261, 148] on div "[DATE]" at bounding box center [250, 152] width 435 height 30
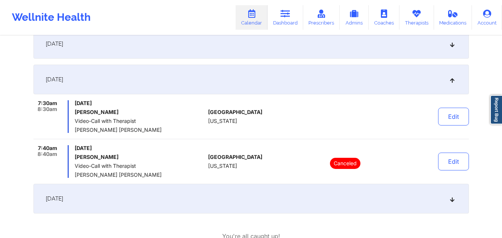
scroll to position [334, 0]
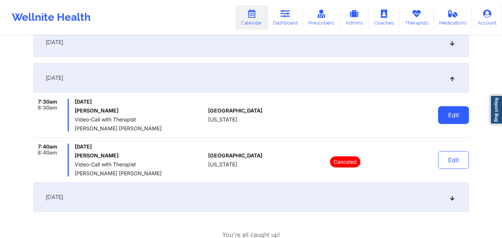
click at [446, 115] on button "Edit" at bounding box center [453, 115] width 31 height 18
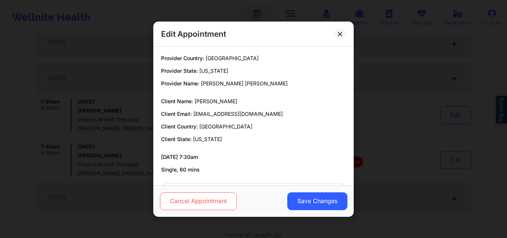
click at [213, 200] on button "Cancel Appointment" at bounding box center [198, 201] width 77 height 18
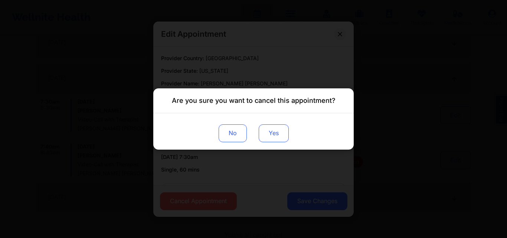
click at [271, 136] on button "Yes" at bounding box center [274, 133] width 30 height 18
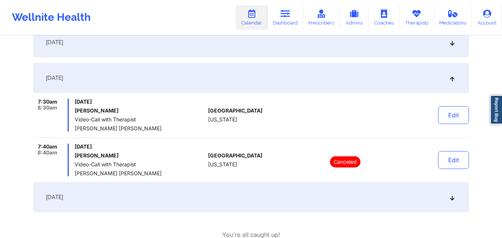
click at [253, 22] on link "Calendar" at bounding box center [251, 17] width 32 height 25
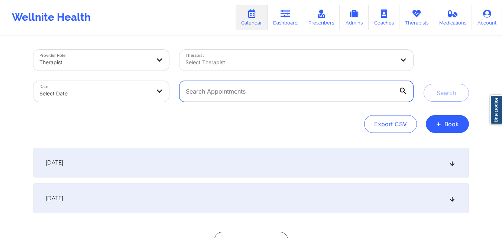
click at [303, 92] on input "text" at bounding box center [295, 91] width 233 height 21
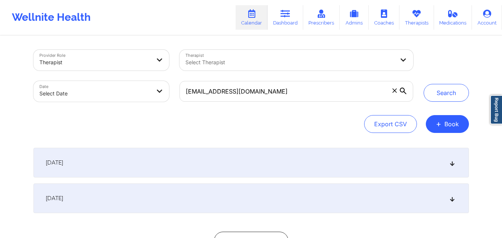
click at [460, 43] on div "Provider Role Therapist Therapist Select Therapist Date Select Date [EMAIL_ADDR…" at bounding box center [251, 152] width 446 height 232
click at [449, 44] on div "Provider Role Therapist Therapist Select Therapist Date Select Date [EMAIL_ADDR…" at bounding box center [251, 152] width 446 height 232
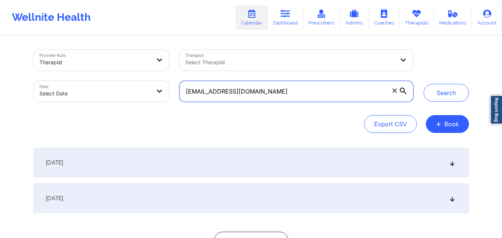
click at [361, 91] on input "[EMAIL_ADDRESS][DOMAIN_NAME]" at bounding box center [295, 91] width 233 height 21
paste input "[EMAIL_ADDRESS]"
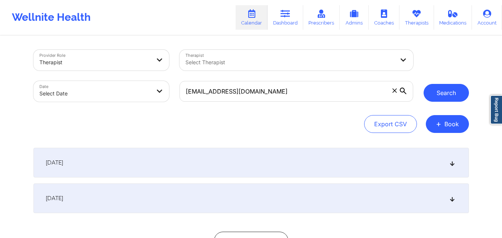
click at [439, 93] on button "Search" at bounding box center [445, 93] width 45 height 18
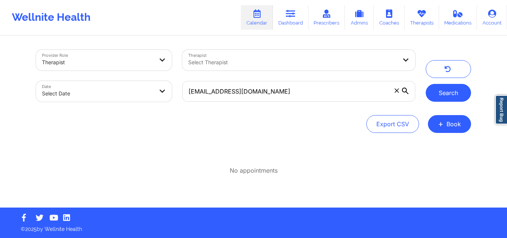
click at [455, 92] on button "Search" at bounding box center [448, 93] width 45 height 18
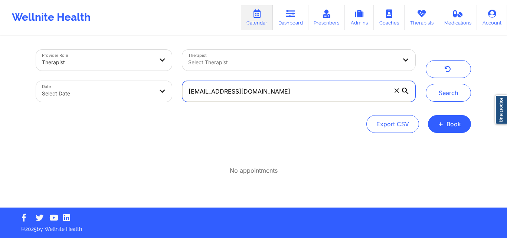
click at [306, 88] on input "[EMAIL_ADDRESS][DOMAIN_NAME]" at bounding box center [298, 91] width 233 height 21
paste input "[PERSON_NAME].m"
type input "[EMAIL_ADDRESS][DOMAIN_NAME]"
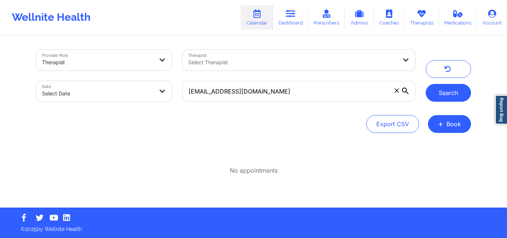
click at [445, 89] on button "Search" at bounding box center [448, 93] width 45 height 18
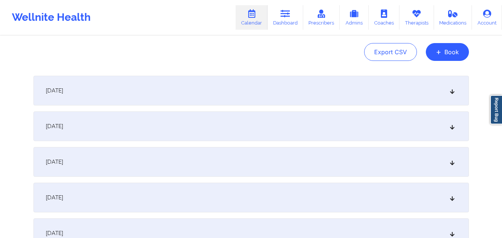
scroll to position [37, 0]
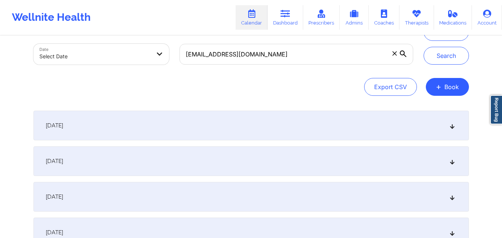
click at [277, 167] on div "[DATE]" at bounding box center [250, 161] width 435 height 30
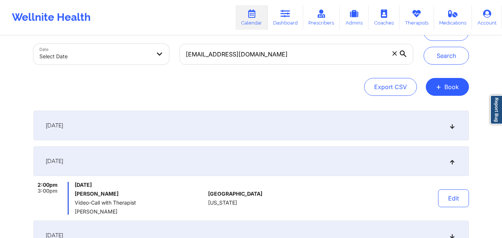
click at [296, 95] on div "Export CSV + Book" at bounding box center [250, 87] width 435 height 18
click at [299, 127] on div "[DATE]" at bounding box center [250, 126] width 435 height 30
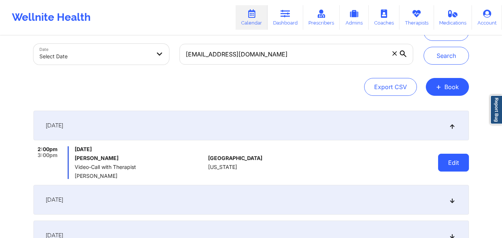
click at [460, 160] on button "Edit" at bounding box center [453, 163] width 31 height 18
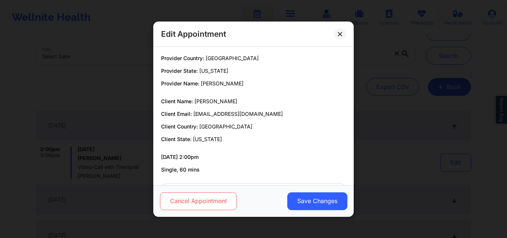
click at [201, 202] on button "Cancel Appointment" at bounding box center [198, 201] width 77 height 18
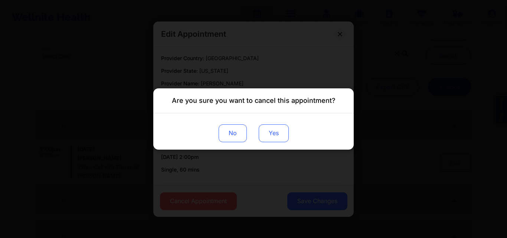
click at [268, 138] on button "Yes" at bounding box center [274, 133] width 30 height 18
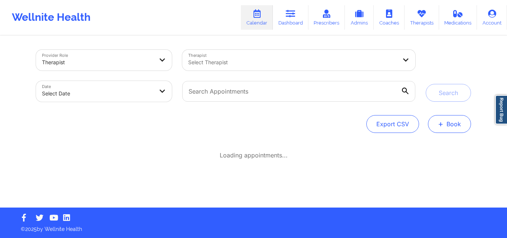
click at [457, 125] on button "+ Book" at bounding box center [449, 124] width 43 height 18
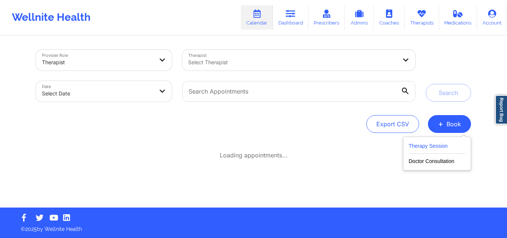
click at [444, 144] on button "Therapy Session" at bounding box center [437, 147] width 57 height 12
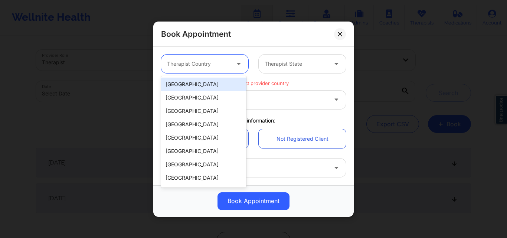
click at [215, 62] on div at bounding box center [198, 63] width 63 height 9
click at [211, 86] on div "[GEOGRAPHIC_DATA]" at bounding box center [203, 84] width 85 height 13
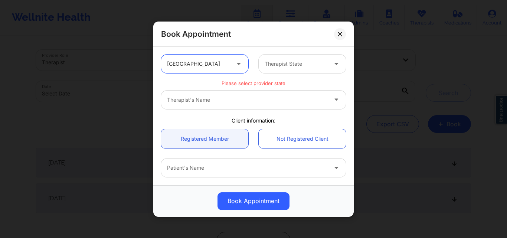
click at [316, 65] on div at bounding box center [296, 63] width 63 height 9
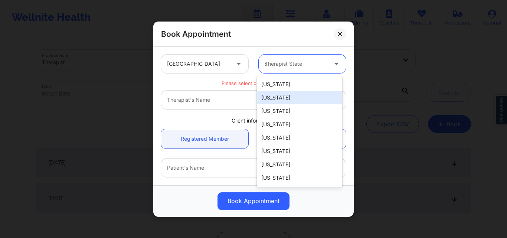
type input "ca"
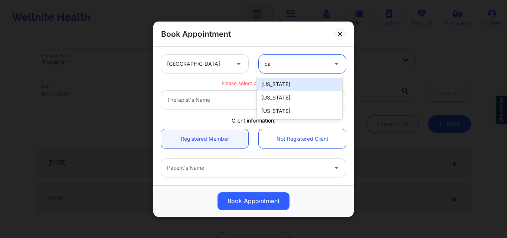
click at [301, 87] on div "[US_STATE]" at bounding box center [299, 84] width 85 height 13
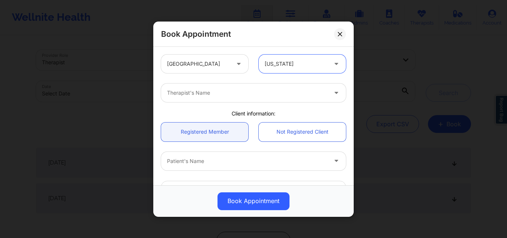
click at [218, 97] on div at bounding box center [247, 92] width 160 height 9
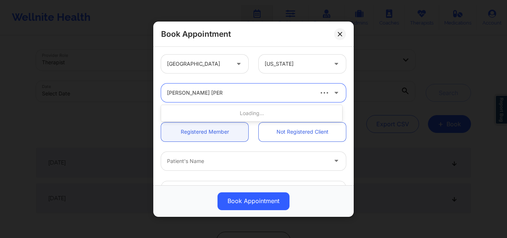
type input "[PERSON_NAME] [PERSON_NAME]"
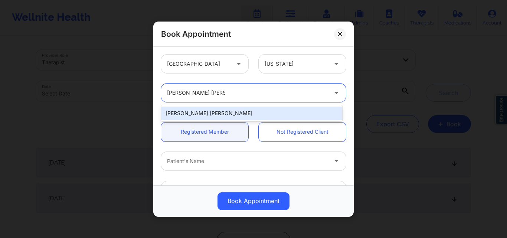
click at [226, 112] on div "[PERSON_NAME] [PERSON_NAME]" at bounding box center [251, 113] width 181 height 13
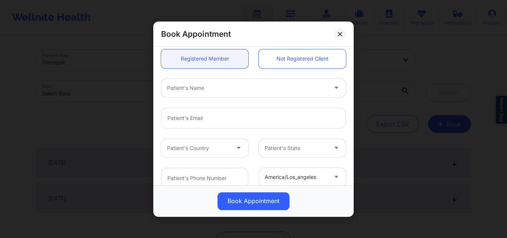
scroll to position [74, 0]
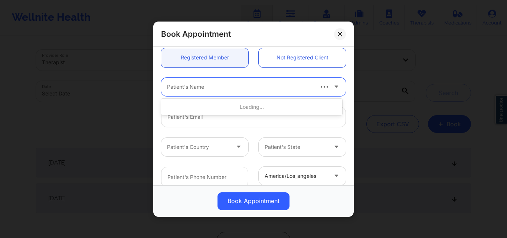
click at [230, 87] on div at bounding box center [240, 86] width 146 height 9
type input "[PERSON_NAME]"
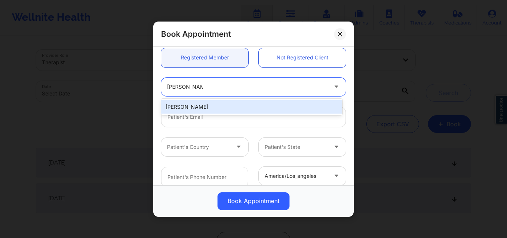
click at [231, 104] on div "[PERSON_NAME]" at bounding box center [251, 106] width 181 height 13
type input "[EMAIL_ADDRESS][DOMAIN_NAME]"
type input "[PHONE_NUMBER]"
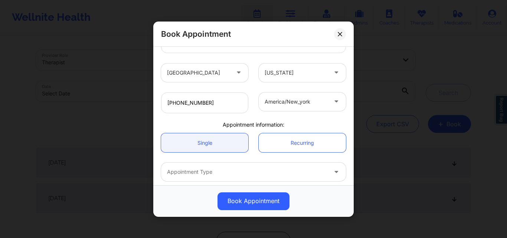
scroll to position [181, 0]
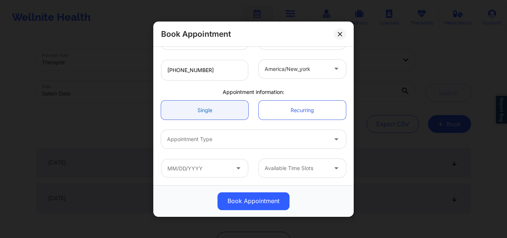
click at [221, 113] on link "Single" at bounding box center [204, 110] width 87 height 19
click at [213, 136] on div at bounding box center [247, 139] width 160 height 9
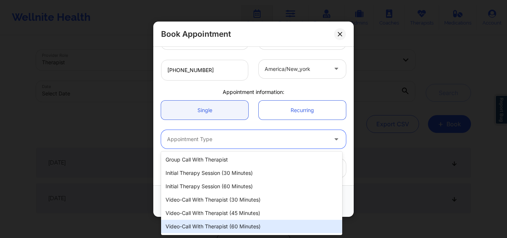
click at [237, 225] on div "Video-Call with Therapist (60 minutes)" at bounding box center [251, 226] width 181 height 13
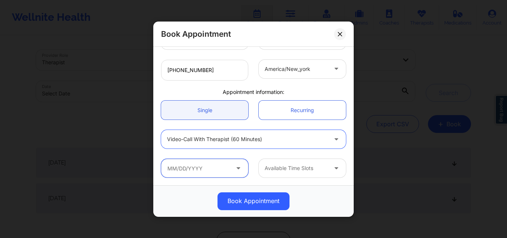
click at [228, 173] on input "text" at bounding box center [204, 168] width 87 height 19
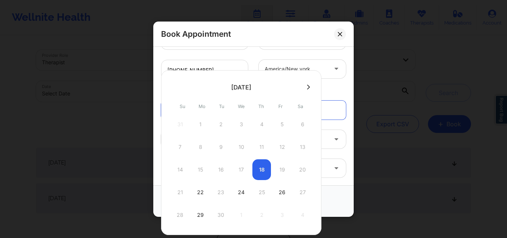
click at [305, 87] on button at bounding box center [308, 87] width 7 height 6
click at [243, 217] on div "29" at bounding box center [241, 215] width 19 height 21
type input "[DATE]"
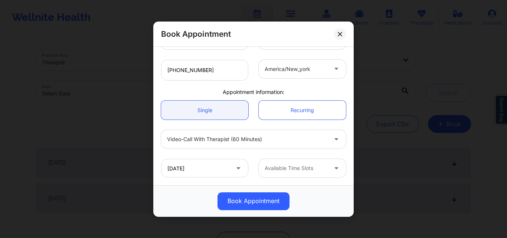
click at [312, 165] on div at bounding box center [296, 168] width 63 height 9
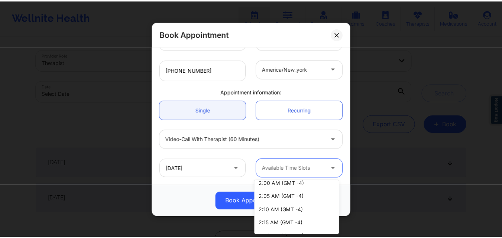
scroll to position [884, 0]
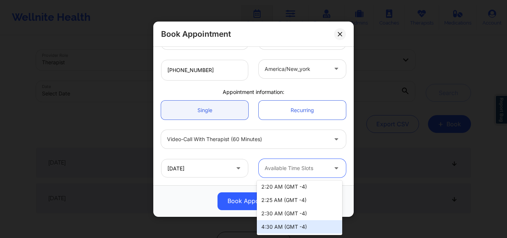
click at [286, 228] on div "4:30 AM (GMT -4)" at bounding box center [299, 226] width 85 height 13
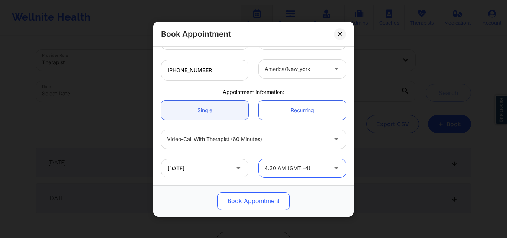
click at [247, 203] on button "Book Appointment" at bounding box center [254, 201] width 72 height 18
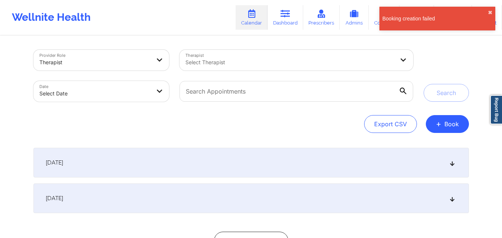
click at [467, 53] on div "Search" at bounding box center [445, 76] width 45 height 52
click at [489, 11] on button "✖︎" at bounding box center [489, 13] width 4 height 6
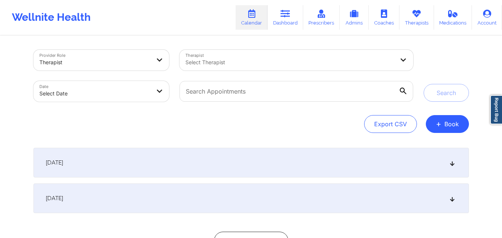
click at [250, 19] on link "Calendar" at bounding box center [251, 17] width 32 height 25
click at [289, 8] on link "Dashboard" at bounding box center [285, 17] width 36 height 25
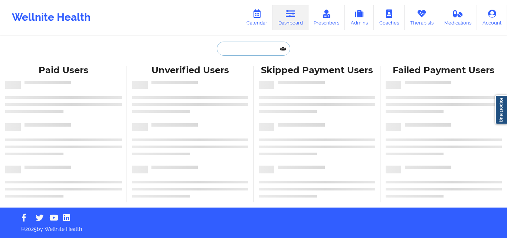
click at [248, 49] on input "text" at bounding box center [254, 49] width 74 height 14
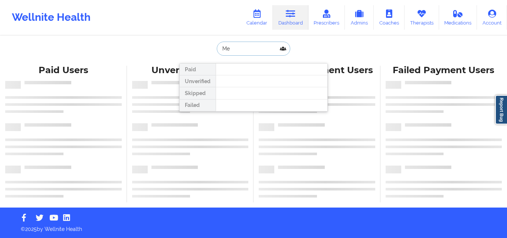
type input "M"
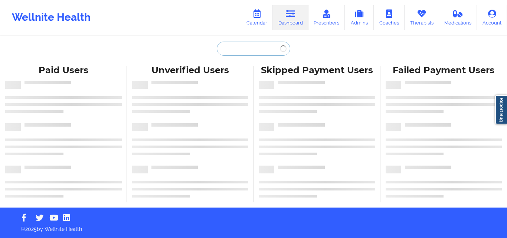
paste input "[GEOGRAPHIC_DATA]"
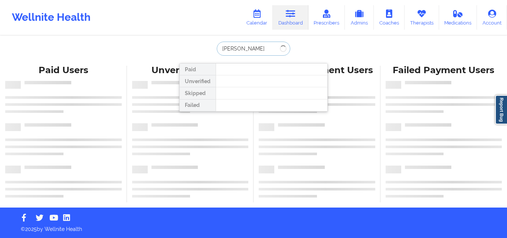
click at [276, 50] on input "[PERSON_NAME]" at bounding box center [254, 49] width 74 height 14
click at [272, 50] on input "[PERSON_NAME]" at bounding box center [254, 49] width 74 height 14
type input "[PERSON_NAME]"
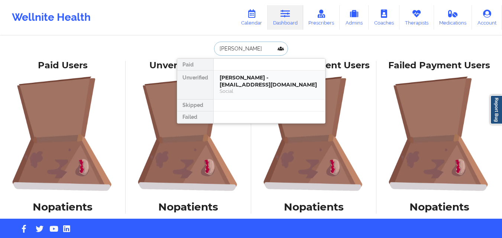
click at [264, 83] on div "[PERSON_NAME] - [EMAIL_ADDRESS][DOMAIN_NAME]" at bounding box center [269, 81] width 100 height 14
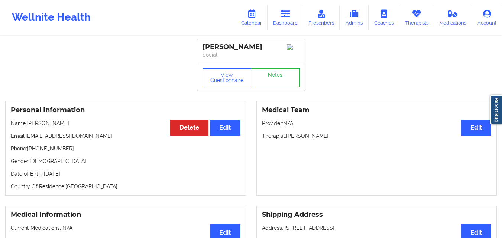
drag, startPoint x: 27, startPoint y: 140, endPoint x: 113, endPoint y: 140, distance: 86.1
click at [113, 140] on p "Email: [EMAIL_ADDRESS][DOMAIN_NAME]" at bounding box center [125, 135] width 229 height 7
copy p "[EMAIL_ADDRESS][DOMAIN_NAME]"
click at [259, 18] on link "Calendar" at bounding box center [251, 17] width 32 height 25
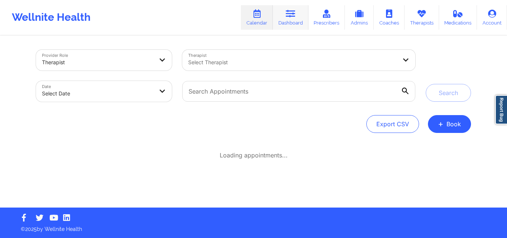
click at [298, 17] on link "Dashboard" at bounding box center [291, 17] width 36 height 25
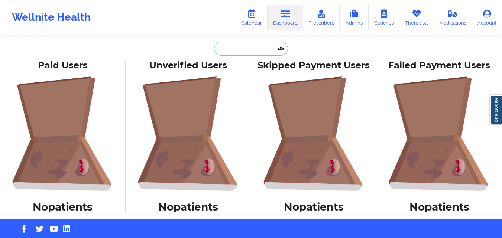
click at [240, 54] on input "text" at bounding box center [251, 49] width 74 height 14
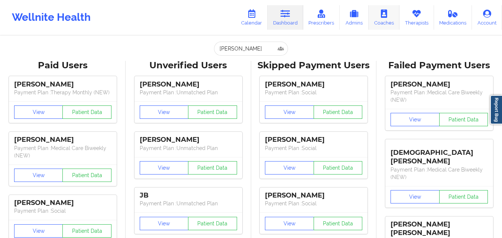
click at [258, 51] on input "[PERSON_NAME]" at bounding box center [251, 49] width 74 height 14
click at [258, 50] on input "[PERSON_NAME]" at bounding box center [251, 49] width 74 height 14
type input "M"
paste input "[EMAIL_ADDRESS][DOMAIN_NAME]"
type input "[EMAIL_ADDRESS][DOMAIN_NAME]"
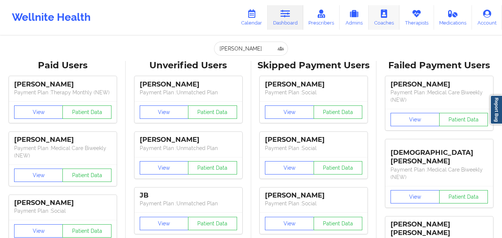
scroll to position [0, 6]
click div "[PERSON_NAME] - [EMAIL_ADDRESS][DOMAIN_NAME]"
drag, startPoint x: 27, startPoint y: 139, endPoint x: 97, endPoint y: 142, distance: 70.6
click div "Personal Information Edit Delete Name: [PERSON_NAME] Email: [EMAIL_ADDRESS][DOM…"
click p "Email: [EMAIL_ADDRESS][DOMAIN_NAME]"
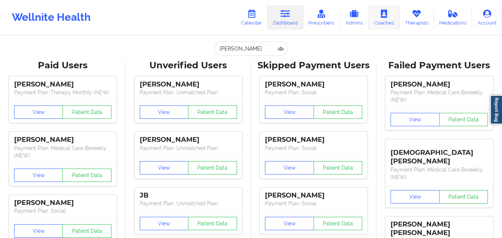
drag, startPoint x: 27, startPoint y: 137, endPoint x: 101, endPoint y: 138, distance: 73.5
click p "Email: [EMAIL_ADDRESS][DOMAIN_NAME]"
copy p "[EMAIL_ADDRESS][DOMAIN_NAME]"
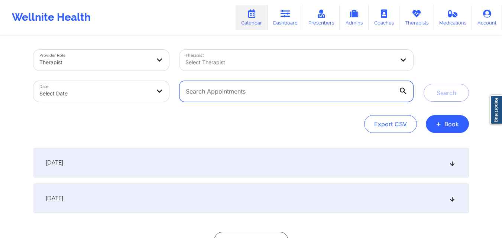
click at [300, 96] on input "text" at bounding box center [295, 91] width 233 height 21
paste input "[EMAIL_ADDRESS][DOMAIN_NAME]"
click at [423, 84] on button "Search" at bounding box center [445, 93] width 45 height 18
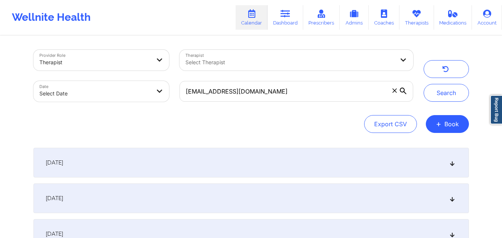
click at [280, 172] on div "[DATE]" at bounding box center [250, 163] width 435 height 30
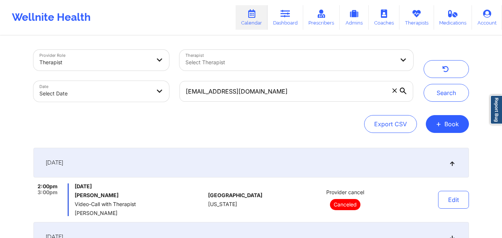
click at [305, 124] on div "Export CSV + Book" at bounding box center [250, 124] width 435 height 18
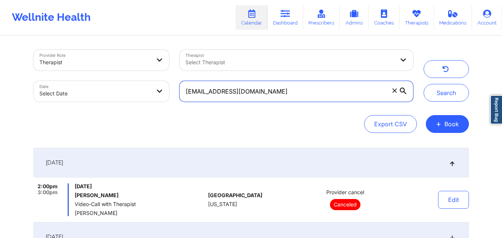
click at [319, 89] on input "[EMAIL_ADDRESS][DOMAIN_NAME]" at bounding box center [295, 91] width 233 height 21
paste input "[EMAIL_ADDRESS]"
type input "[EMAIL_ADDRESS][DOMAIN_NAME]"
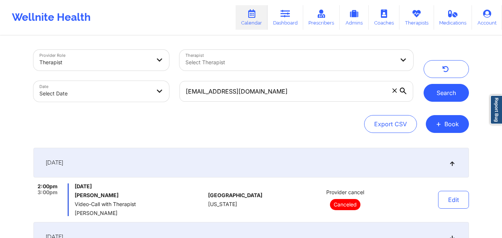
click at [440, 93] on button "Search" at bounding box center [445, 93] width 45 height 18
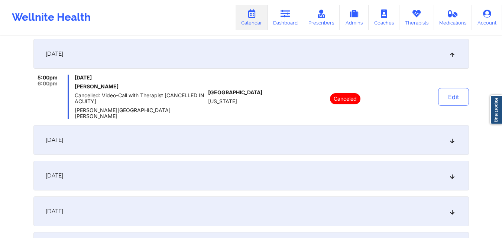
scroll to position [149, 0]
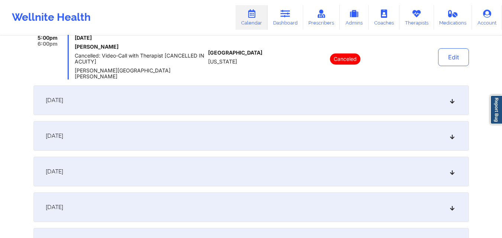
click at [284, 100] on div "[DATE]" at bounding box center [250, 100] width 435 height 30
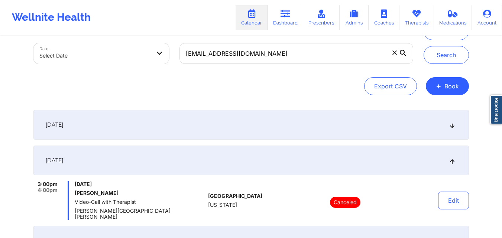
scroll to position [37, 0]
click at [283, 155] on div "[DATE]" at bounding box center [250, 161] width 435 height 30
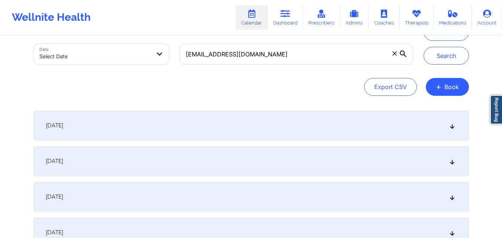
click at [284, 127] on div "[DATE]" at bounding box center [250, 126] width 435 height 30
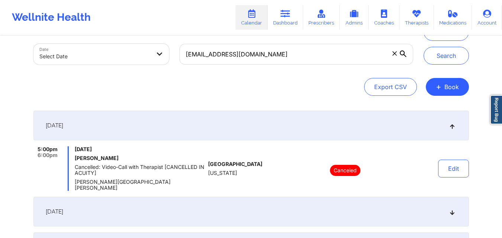
click at [282, 163] on div "[GEOGRAPHIC_DATA] [US_STATE]" at bounding box center [249, 168] width 82 height 45
click at [285, 123] on div "[DATE]" at bounding box center [250, 126] width 435 height 30
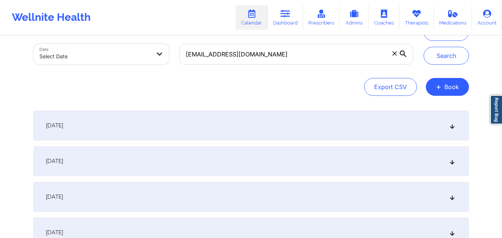
click at [279, 119] on div "[DATE]" at bounding box center [250, 126] width 435 height 30
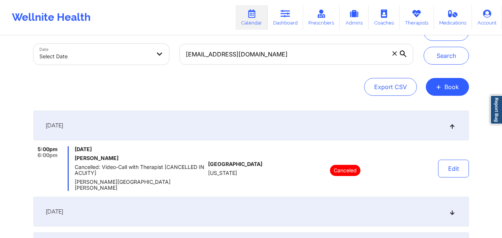
click at [298, 94] on div "Export CSV + Book" at bounding box center [250, 87] width 435 height 18
click at [185, 15] on div "Wellnite Health Calendar Dashboard Prescribers Admins Coaches Therapists Medica…" at bounding box center [251, 18] width 502 height 30
click at [258, 81] on div "Export CSV + Book" at bounding box center [250, 87] width 435 height 18
click at [269, 93] on div "Export CSV + Book" at bounding box center [250, 87] width 435 height 18
click at [281, 85] on div "Export CSV + Book" at bounding box center [250, 87] width 435 height 18
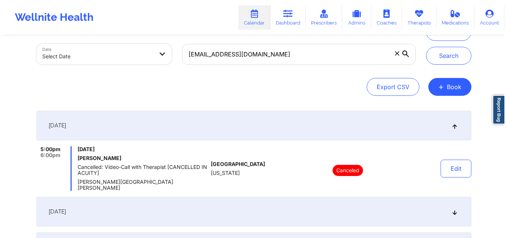
scroll to position [0, 0]
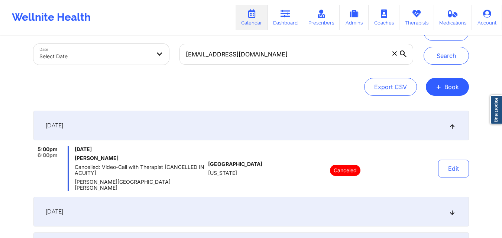
click at [449, 96] on button "+ Book" at bounding box center [446, 87] width 43 height 18
click button "Therapy Session"
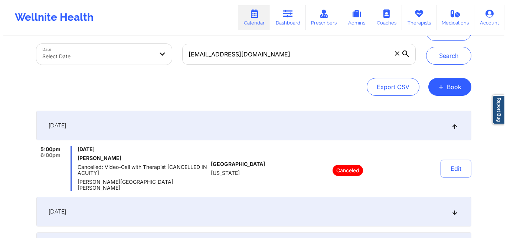
click div
click div "[GEOGRAPHIC_DATA]"
click div "Therapist State"
type input "fl"
click div
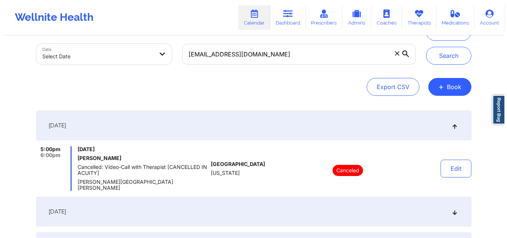
type input "[PERSON_NAME][GEOGRAPHIC_DATA][PERSON_NAME]"
click div "[PERSON_NAME][GEOGRAPHIC_DATA][PERSON_NAME]"
click link "Registered Member"
click div
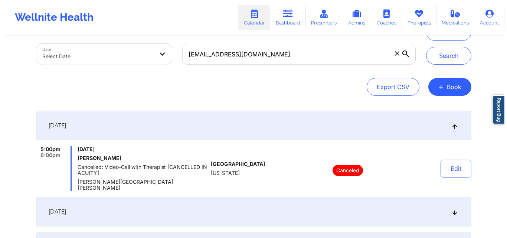
click input "email"
paste input "[EMAIL_ADDRESS][DOMAIN_NAME]"
click input "[EMAIL_ADDRESS][DOMAIN_NAME]"
type input "[EMAIL_ADDRESS][DOMAIN_NAME]"
click div
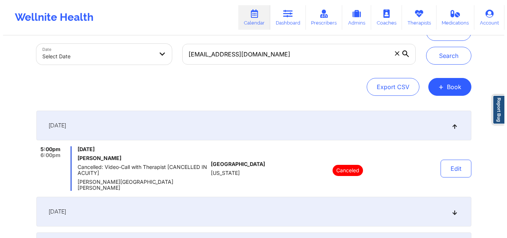
click div
type input "[PERSON_NAME]"
click div
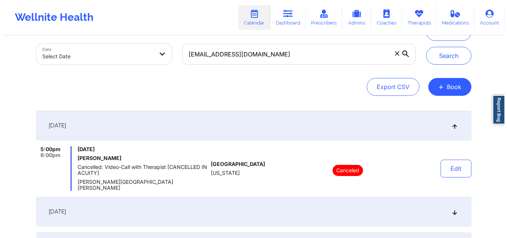
click div
click div "Book Appointment [GEOGRAPHIC_DATA] [US_STATE] Therapist's Name Client informati…"
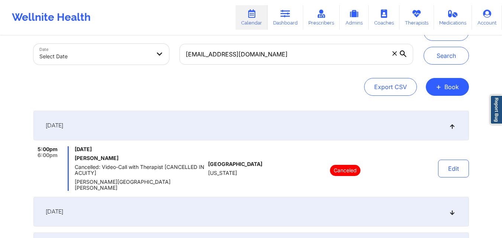
click button "✖︎"
click at [450, 96] on button "+ Book" at bounding box center [446, 87] width 43 height 18
click button "Therapy Session"
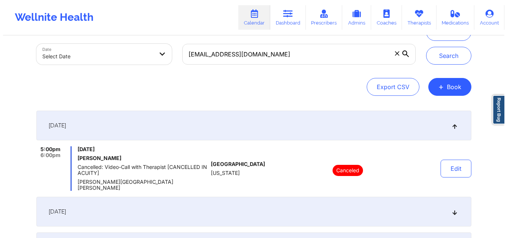
click div
click div "[GEOGRAPHIC_DATA]"
click div
type input "Flo"
click div "[US_STATE]"
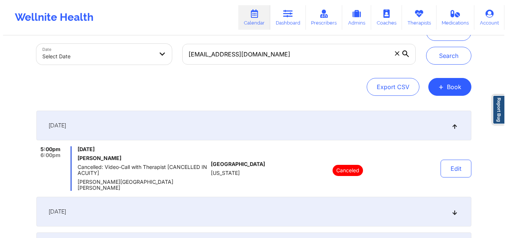
click div
type input "[PERSON_NAME][GEOGRAPHIC_DATA][PERSON_NAME]"
click div
click div "Loading..."
type input "[PERSON_NAME]"
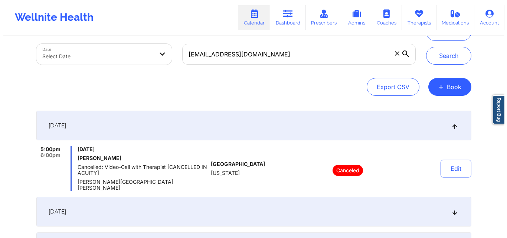
type input "\"
click button "✖︎"
click link "Registered Member"
click div
type input "[PERSON_NAME] E Ba"
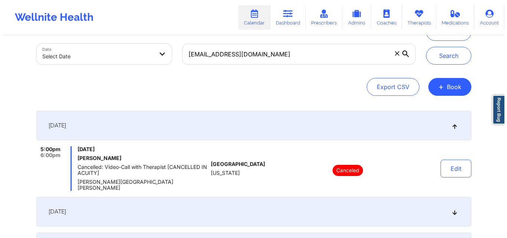
type input "[EMAIL_ADDRESS][DOMAIN_NAME]"
type input "[PHONE_NUMBER]"
click link "Single"
click div
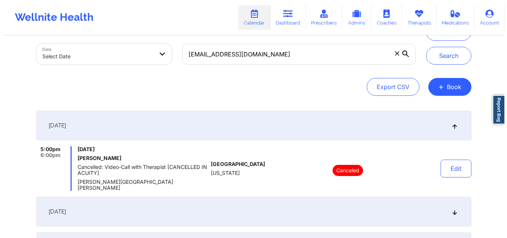
click div "Video-Call with Therapist (60 minutes)"
click input "text"
click div "18"
type input "[DATE]"
click icon
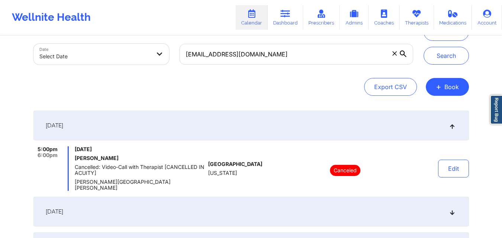
scroll to position [42, 0]
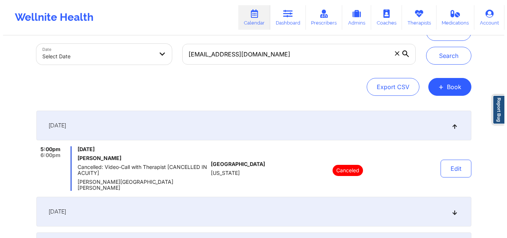
click div "2:00 AM (GMT -4)"
click button "Book Appointment"
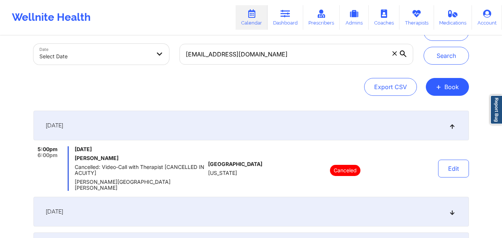
click button "✖︎"
click at [204, 111] on div "[DATE]" at bounding box center [250, 126] width 435 height 30
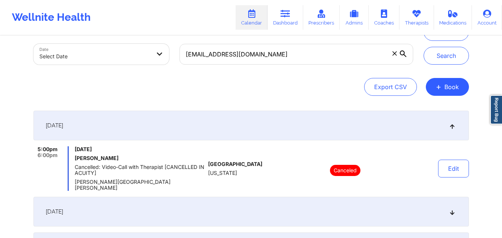
click at [281, 197] on div "[DATE]" at bounding box center [250, 212] width 435 height 30
